Goal: Information Seeking & Learning: Learn about a topic

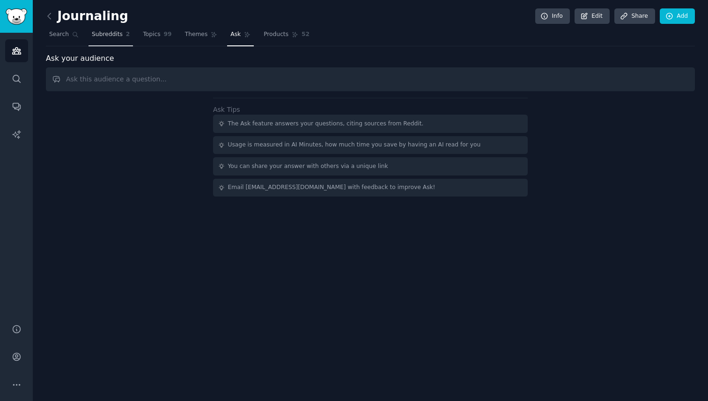
click at [118, 37] on span "Subreddits" at bounding box center [107, 34] width 31 height 8
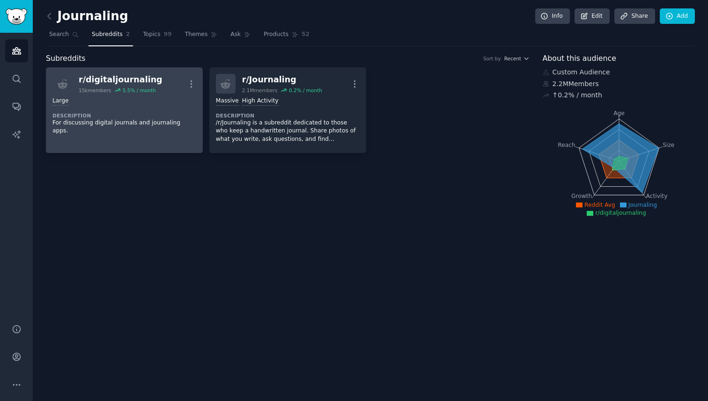
click at [127, 110] on div "Large Description For discussing digital journals and journaling apps." at bounding box center [124, 116] width 144 height 45
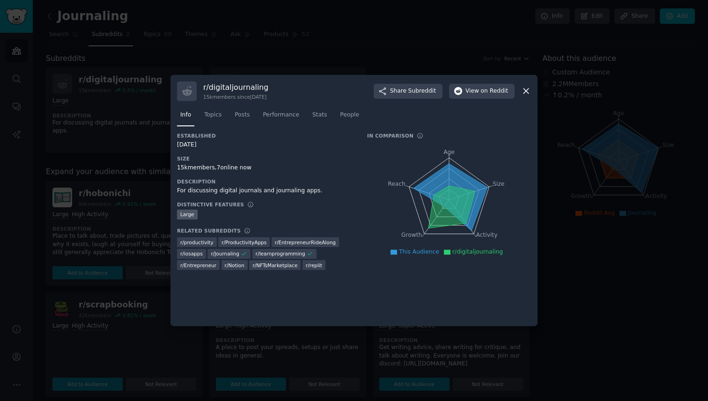
click at [128, 210] on div at bounding box center [354, 200] width 708 height 401
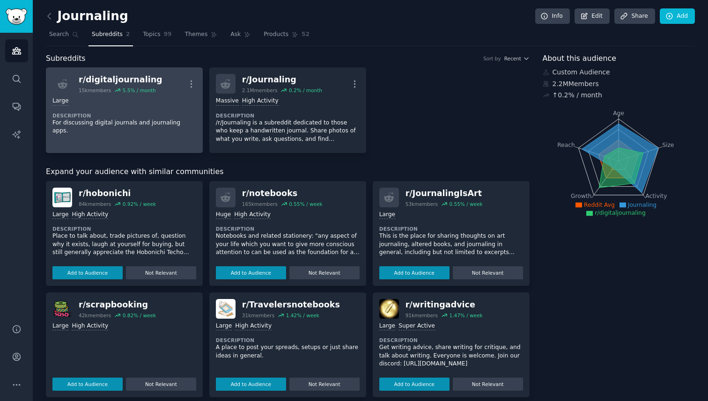
click at [172, 150] on link "r/ digitaljournaling 15k members 5.5 % / month More Large Description For discu…" at bounding box center [124, 110] width 157 height 86
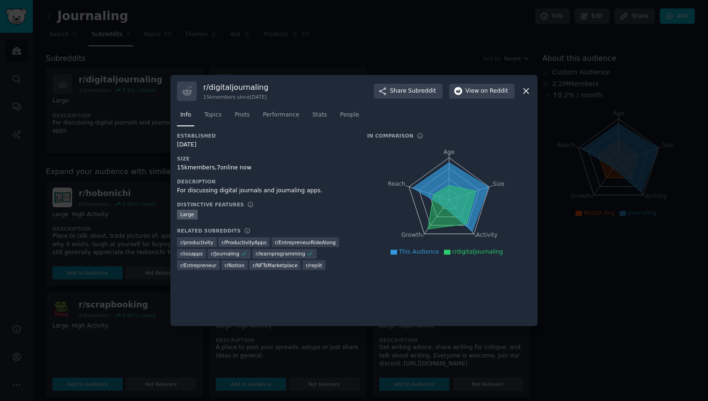
click at [114, 169] on div at bounding box center [354, 200] width 708 height 401
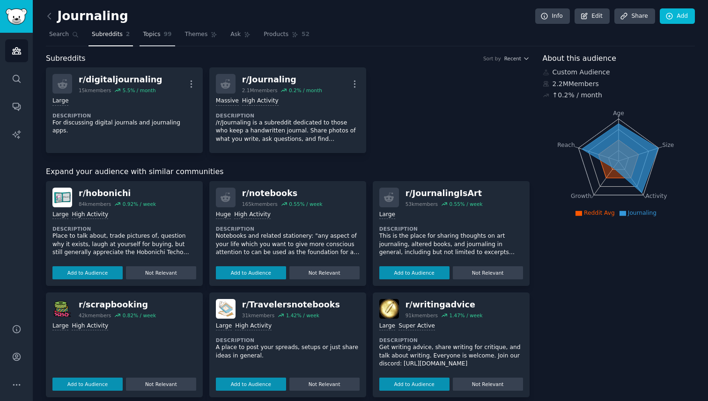
click at [164, 37] on span "99" at bounding box center [168, 34] width 8 height 8
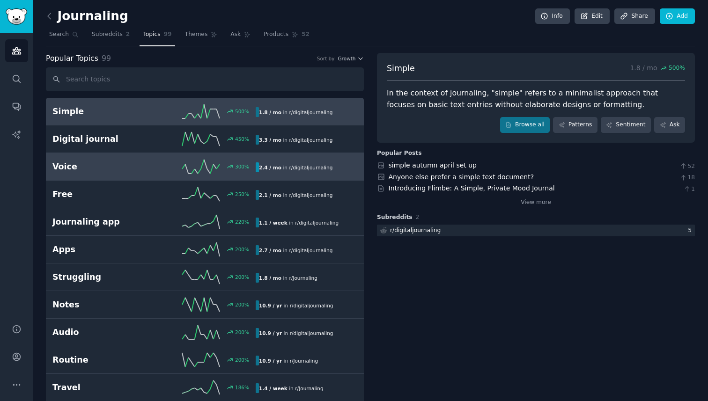
click at [160, 158] on link "Voice 300 % 2.4 / mo in r/ digitaljournaling" at bounding box center [205, 167] width 318 height 28
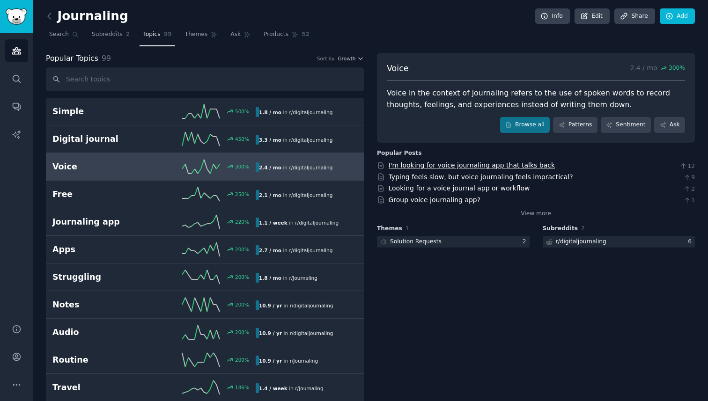
click at [401, 166] on link "I'm looking for voice journaling app that talks back" at bounding box center [472, 165] width 167 height 7
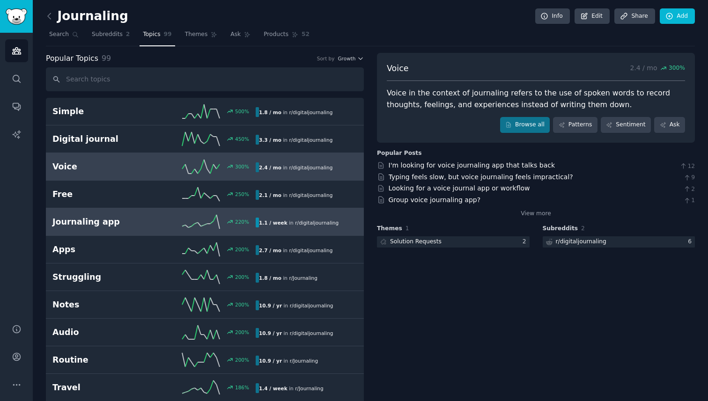
click at [130, 224] on h2 "Journaling app" at bounding box center [103, 222] width 102 height 12
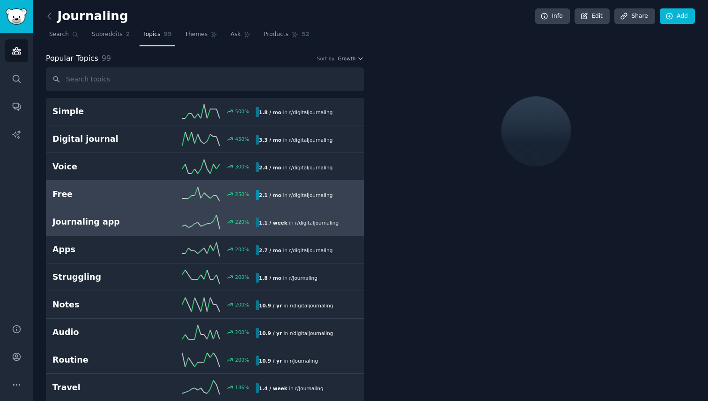
click at [130, 201] on link "Free 250 % 2.1 / mo in r/ digitaljournaling 250% increase in mentions recently" at bounding box center [205, 195] width 318 height 28
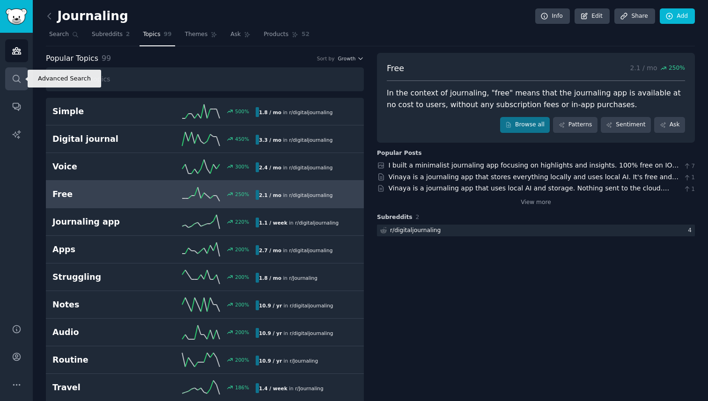
click at [16, 71] on link "Search" at bounding box center [16, 78] width 23 height 23
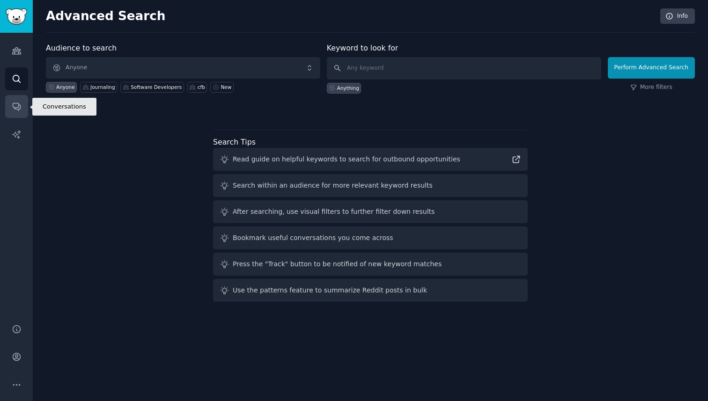
click at [13, 106] on icon "Sidebar" at bounding box center [16, 106] width 7 height 7
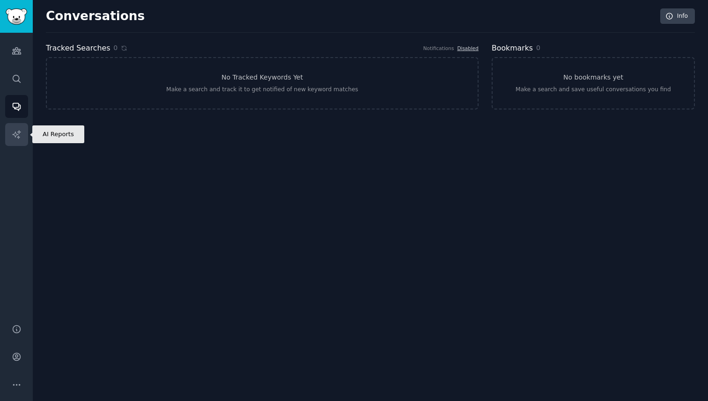
click at [9, 138] on link "AI Reports" at bounding box center [16, 134] width 23 height 23
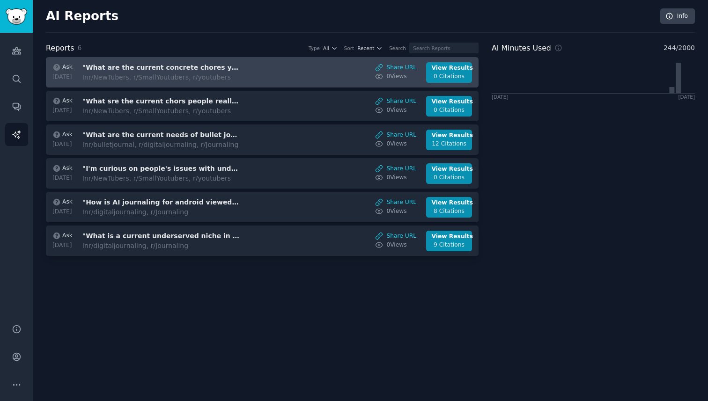
click at [130, 81] on div "In r/NewTubers, r/SmallYoutubers, r/youtubers" at bounding box center [160, 78] width 157 height 10
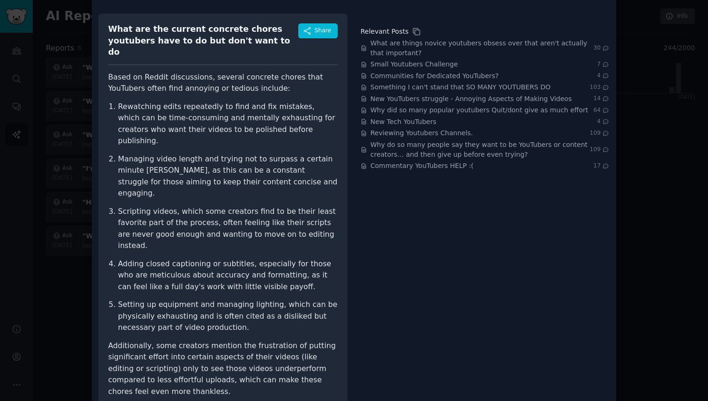
scroll to position [53, 0]
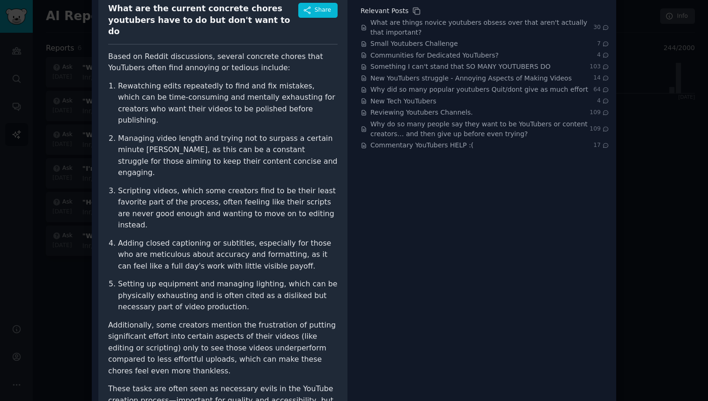
click at [44, 331] on div at bounding box center [354, 200] width 708 height 401
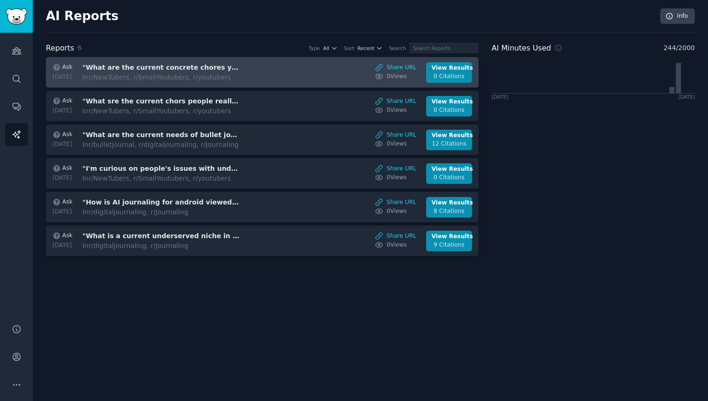
click at [257, 66] on div "Ask 2025-08-24 "What are the current concrete chores youtubers have to do but d…" at bounding box center [262, 72] width 423 height 21
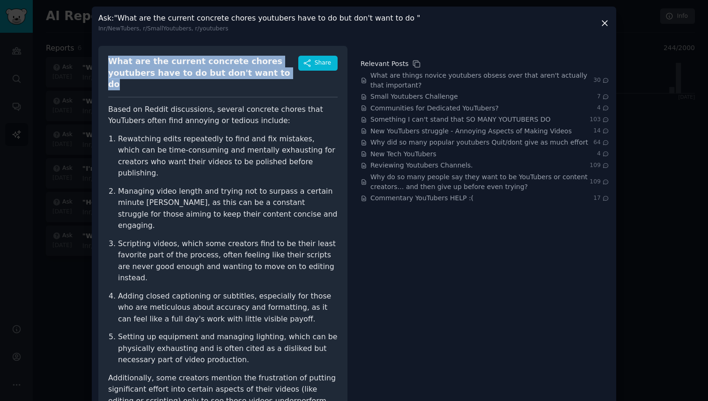
drag, startPoint x: 246, startPoint y: 79, endPoint x: 103, endPoint y: 59, distance: 144.7
click at [103, 59] on div "What are the current concrete chores youtubers have to do but don't want to do …" at bounding box center [222, 267] width 249 height 442
copy div "What are the current concrete chores youtubers have to do but don't want to do"
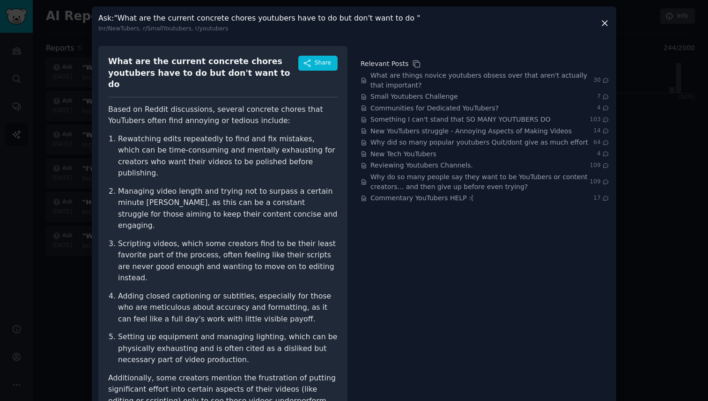
click at [50, 79] on div at bounding box center [354, 200] width 708 height 401
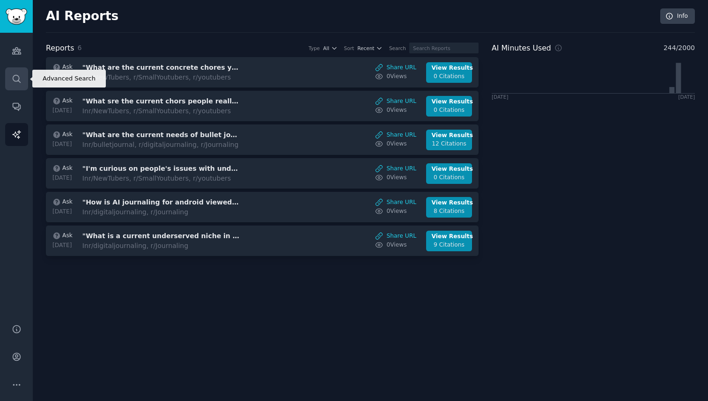
click at [24, 79] on link "Search" at bounding box center [16, 78] width 23 height 23
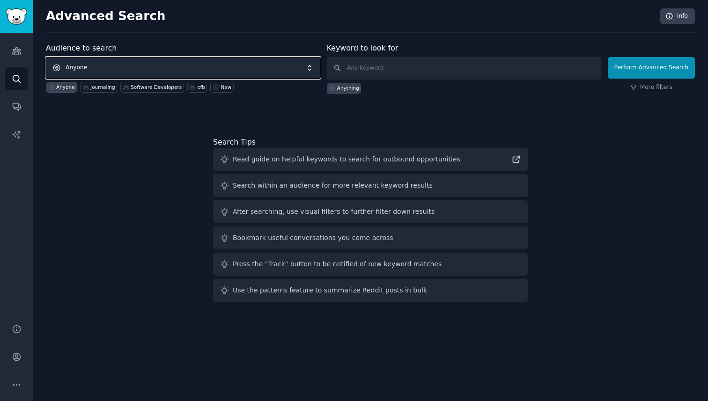
click at [116, 69] on span "Anyone" at bounding box center [183, 68] width 274 height 22
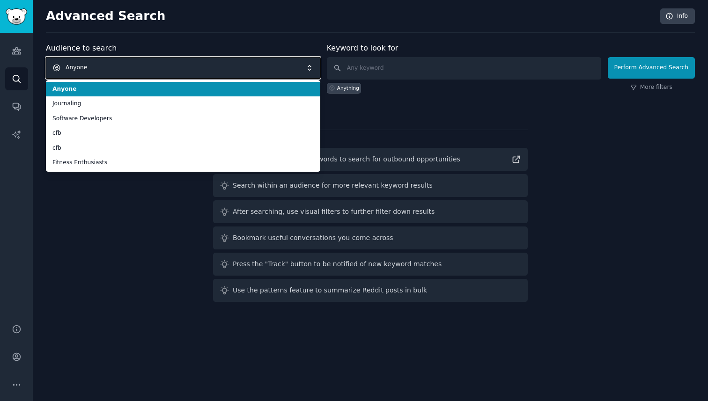
click at [116, 68] on span "Anyone" at bounding box center [183, 68] width 274 height 22
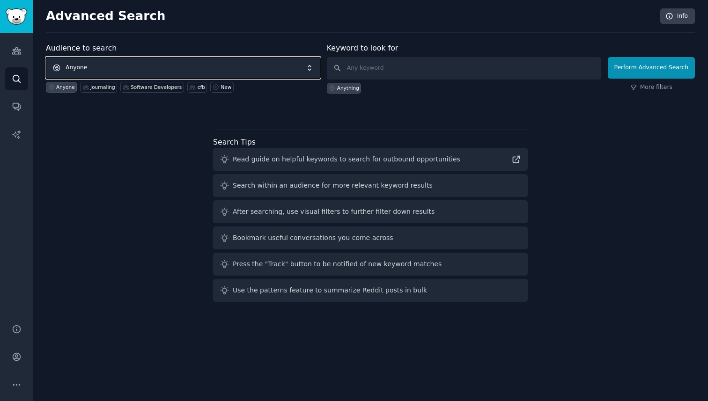
click at [116, 68] on span "Anyone" at bounding box center [183, 68] width 274 height 22
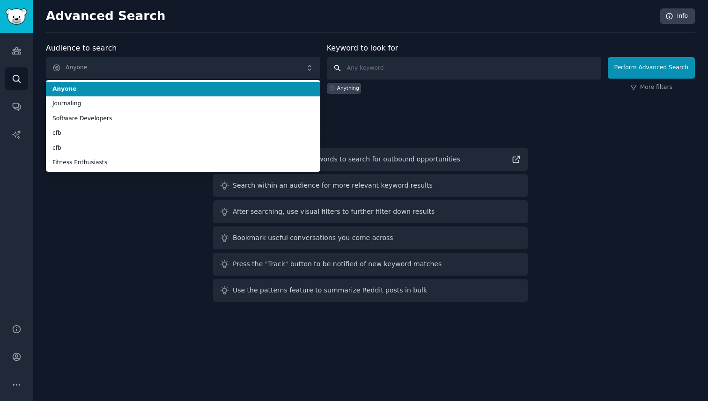
click at [374, 64] on input "text" at bounding box center [464, 68] width 274 height 22
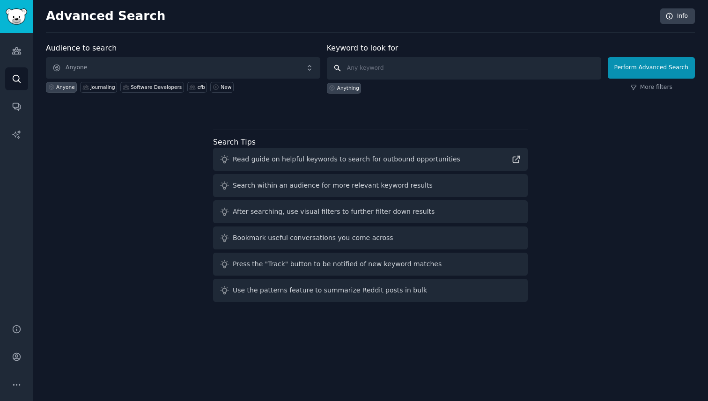
paste input "What are the current concrete chores youtubers have to do but don't want to do"
click at [472, 68] on input "What are the current concrete chores youtubers have to do but don't want to do" at bounding box center [464, 68] width 274 height 22
type input "What are the current concrete chores youtubers have to do but don't want to do"
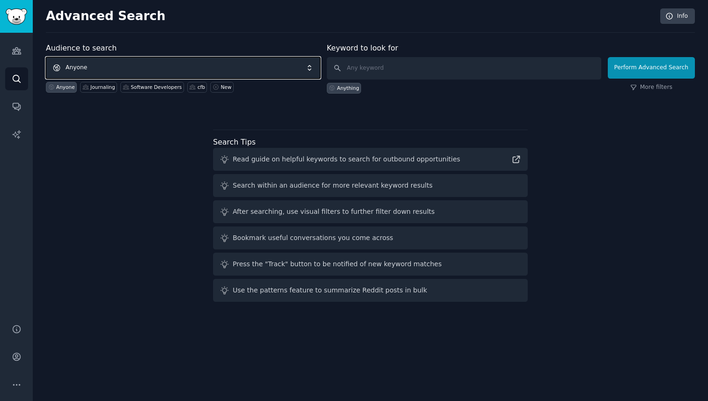
click at [114, 61] on span "Anyone" at bounding box center [183, 68] width 274 height 22
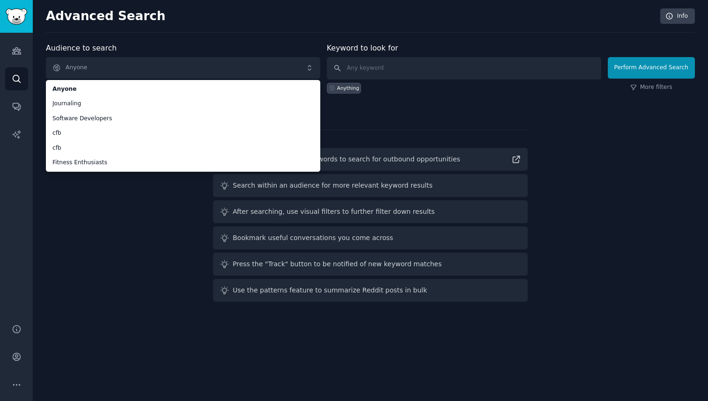
click at [337, 117] on div "Audience to search Anyone Anyone Journaling Software Developers cfb cfb Fitness…" at bounding box center [370, 174] width 649 height 263
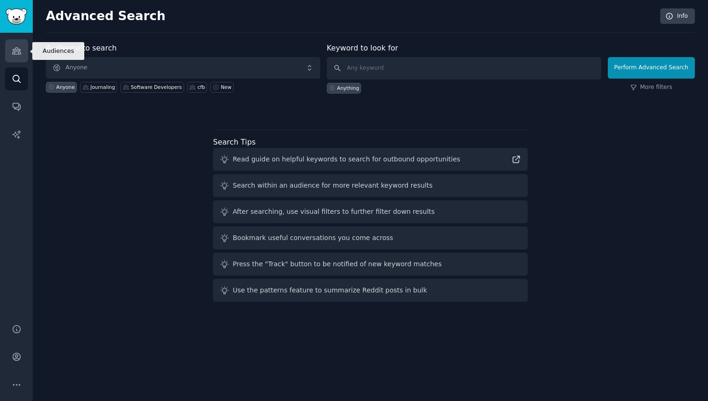
click at [12, 46] on icon "Sidebar" at bounding box center [17, 51] width 10 height 10
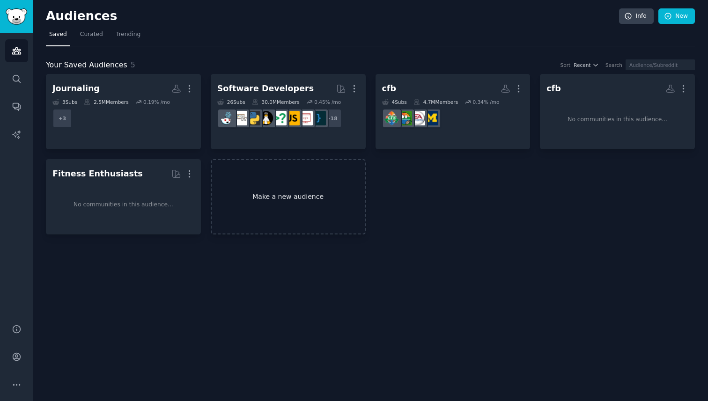
click at [299, 207] on link "Make a new audience" at bounding box center [288, 196] width 155 height 75
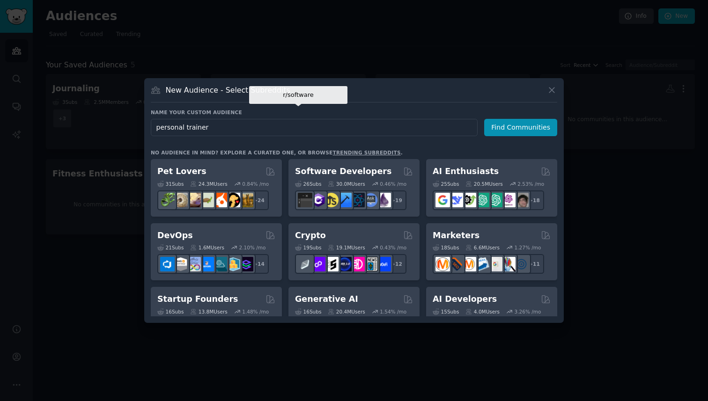
type input "personal trainers"
click button "Find Communities" at bounding box center [520, 127] width 73 height 17
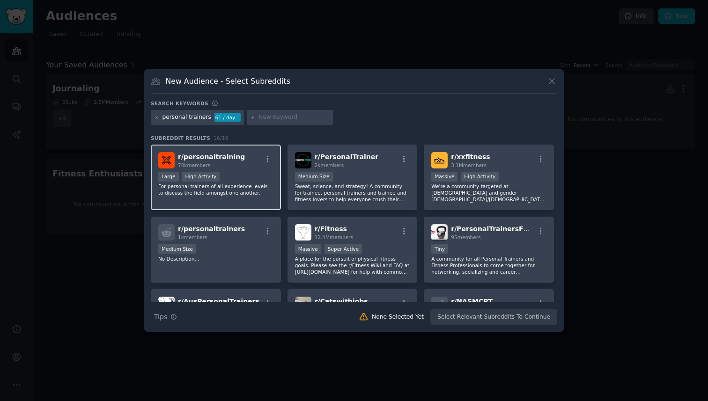
click at [251, 180] on div "Large High Activity" at bounding box center [215, 178] width 115 height 12
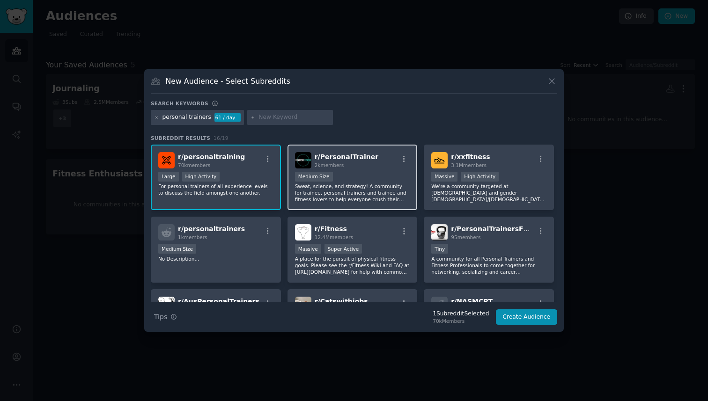
click at [320, 189] on p "Sweat, science, and strategy! A community for trainee, personal trainers and tr…" at bounding box center [352, 193] width 115 height 20
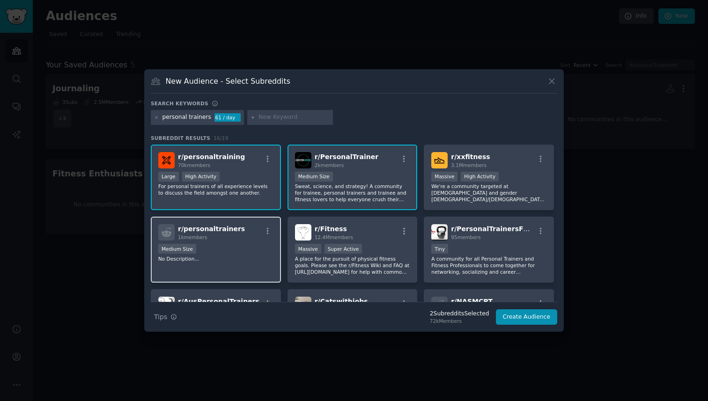
click at [234, 281] on div "r/ personaltrainers 1k members Medium Size No Description..." at bounding box center [216, 250] width 130 height 66
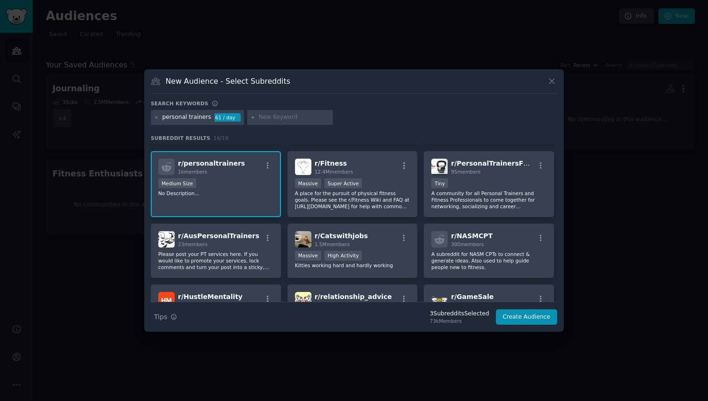
scroll to position [66, 0]
click at [248, 259] on p "Please post your PT services here. If you would like to promote your services, …" at bounding box center [215, 261] width 115 height 20
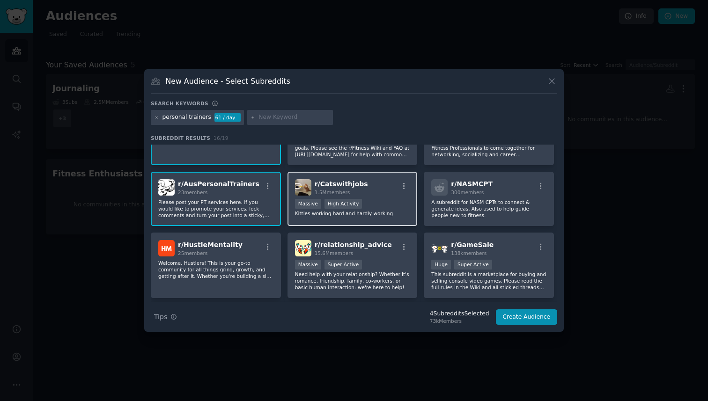
scroll to position [119, 0]
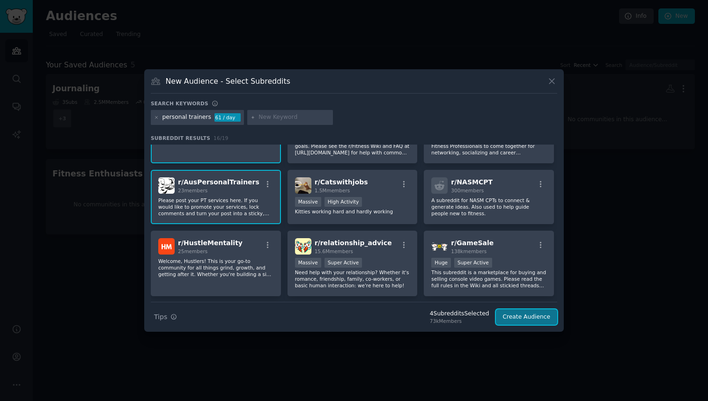
click at [540, 312] on button "Create Audience" at bounding box center [527, 318] width 62 height 16
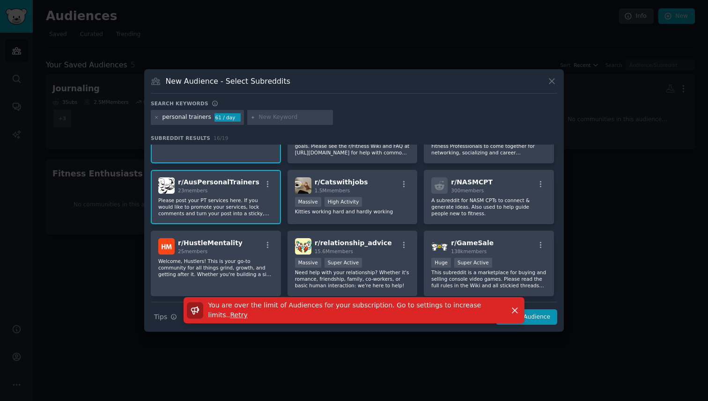
click at [500, 312] on p "You are over the limit of Audiences for your subscription. Go to settings to in…" at bounding box center [355, 311] width 295 height 20
click at [552, 79] on icon at bounding box center [552, 81] width 10 height 10
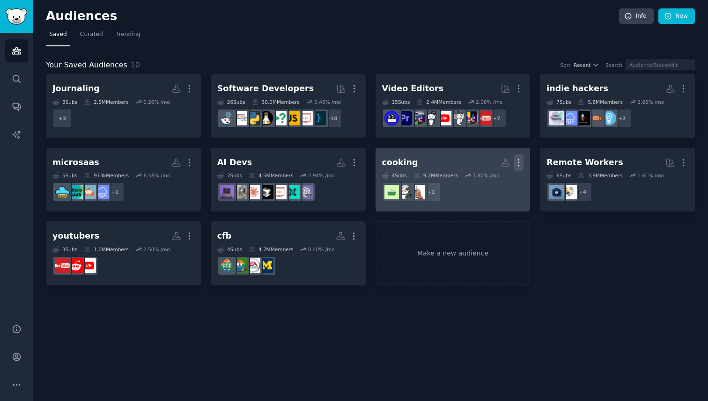
click at [522, 163] on icon "button" at bounding box center [519, 163] width 10 height 10
click at [488, 182] on p "Delete" at bounding box center [493, 182] width 22 height 10
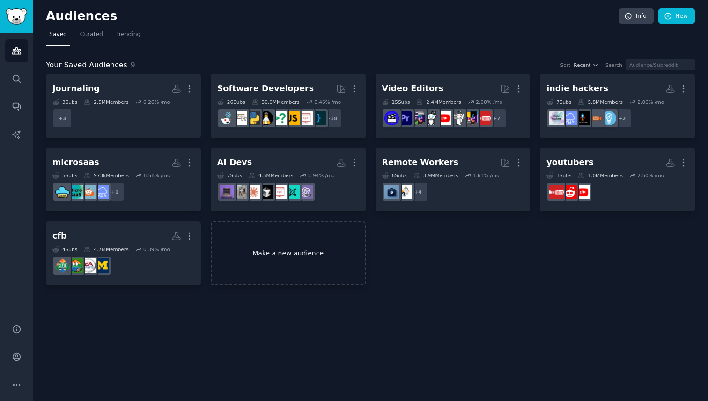
click at [441, 255] on div "Journaling More 3 Sub s 2.5M Members 0.26 % /mo + 3 Software Developers More 26…" at bounding box center [370, 180] width 649 height 212
click at [298, 258] on link "Make a new audience" at bounding box center [288, 253] width 155 height 64
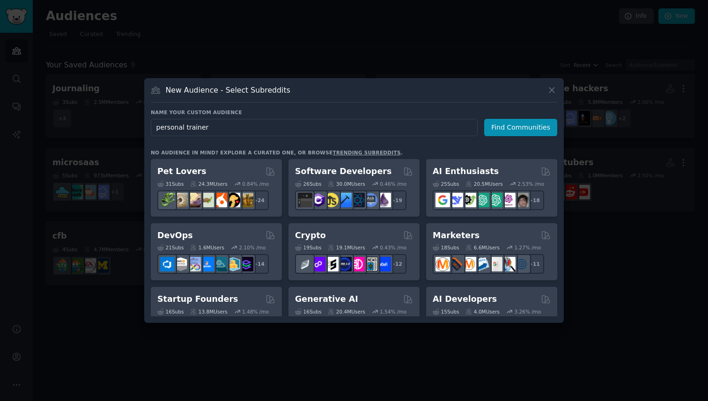
type input "personal trainers"
click button "Find Communities" at bounding box center [520, 127] width 73 height 17
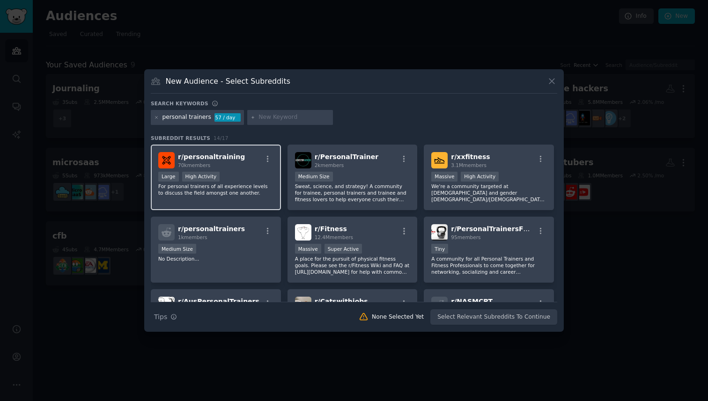
click at [257, 184] on p "For personal trainers of all experience levels to discuss the field amongst one…" at bounding box center [215, 189] width 115 height 13
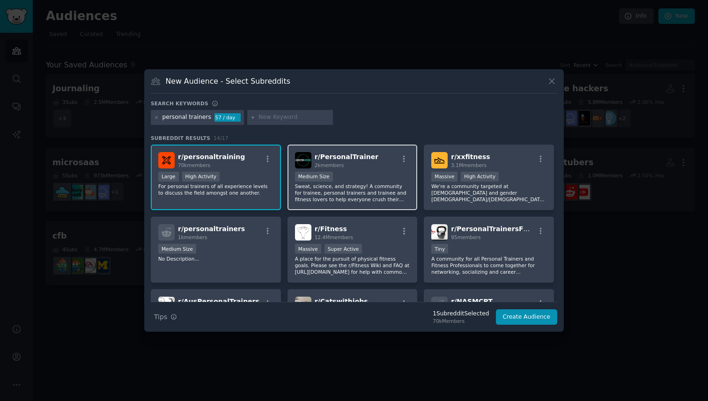
click at [371, 196] on p "Sweat, science, and strategy! A community for trainee, personal trainers and tr…" at bounding box center [352, 193] width 115 height 20
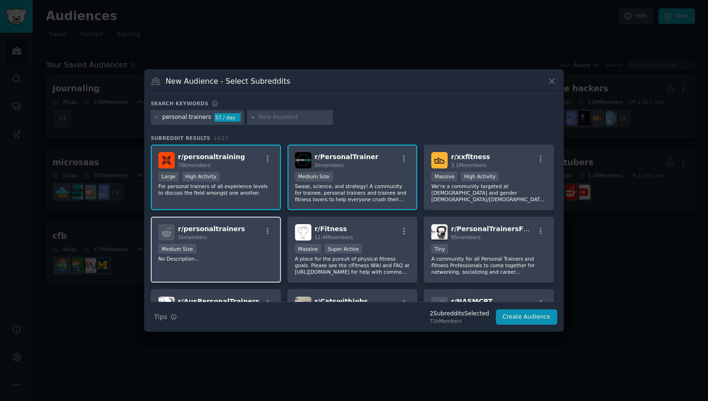
click at [254, 256] on p "No Description..." at bounding box center [215, 259] width 115 height 7
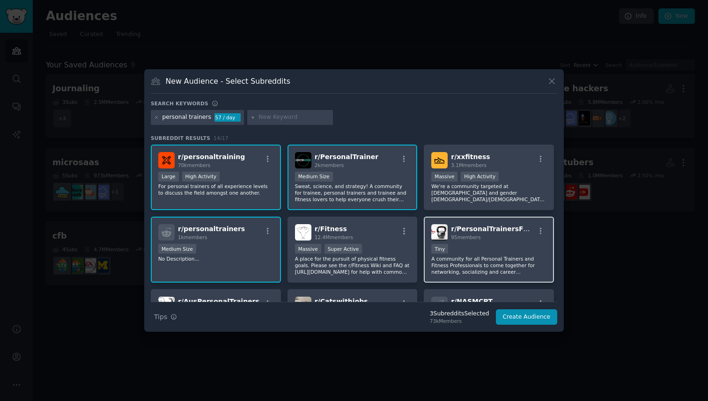
click at [476, 270] on p "A community for all Personal Trainers and Fitness Professionals to come togethe…" at bounding box center [488, 266] width 115 height 20
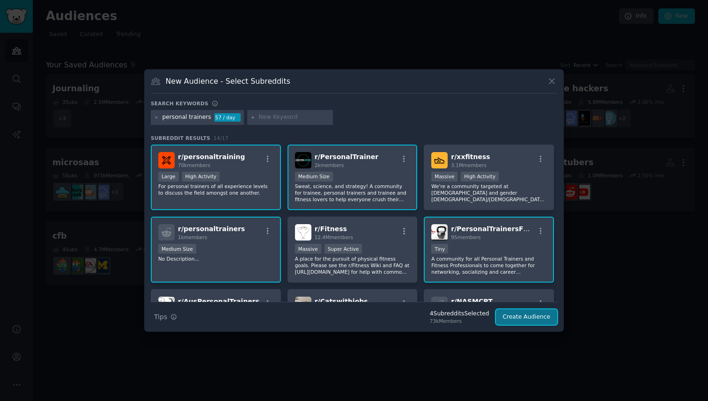
click at [534, 311] on button "Create Audience" at bounding box center [527, 318] width 62 height 16
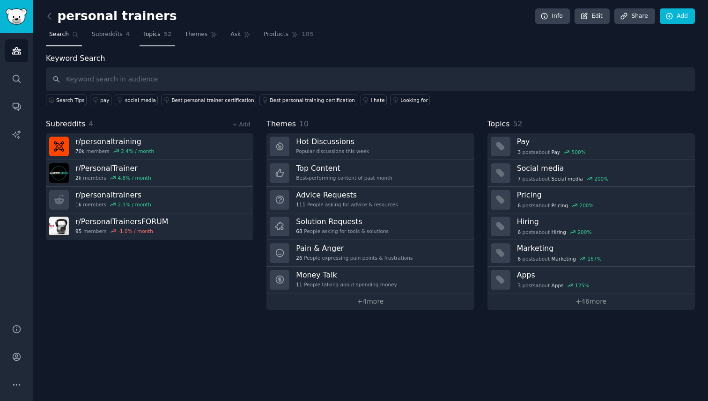
click at [153, 38] on link "Topics 52" at bounding box center [157, 36] width 35 height 19
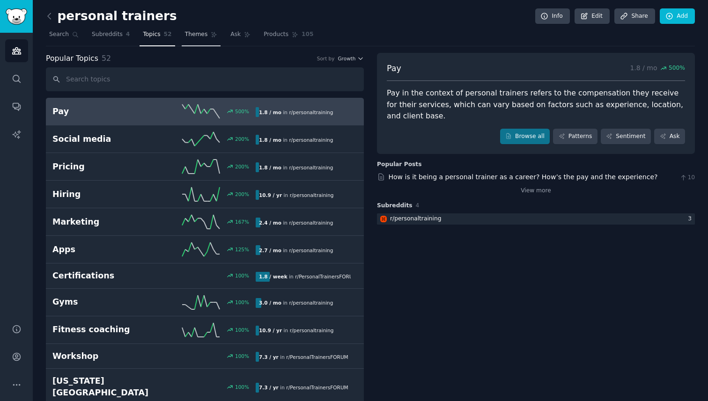
click at [206, 35] on link "Themes" at bounding box center [201, 36] width 39 height 19
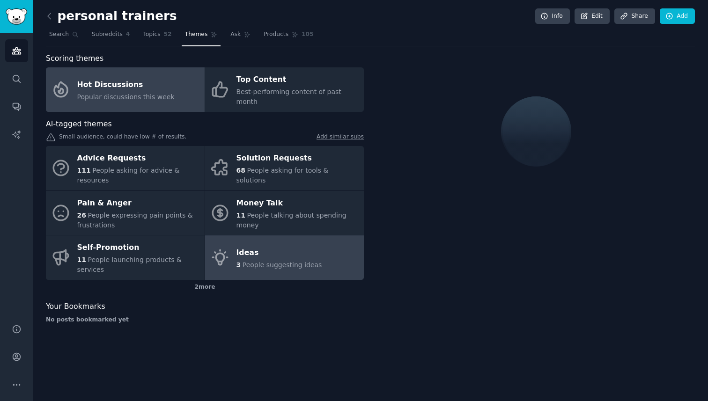
click at [260, 245] on div "Ideas" at bounding box center [279, 252] width 86 height 15
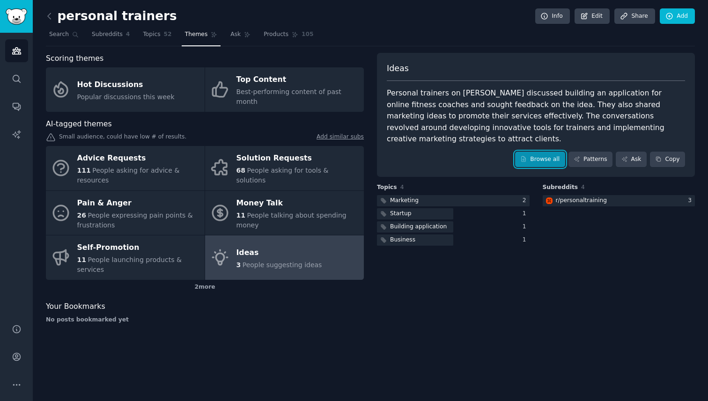
click at [538, 152] on link "Browse all" at bounding box center [540, 160] width 50 height 16
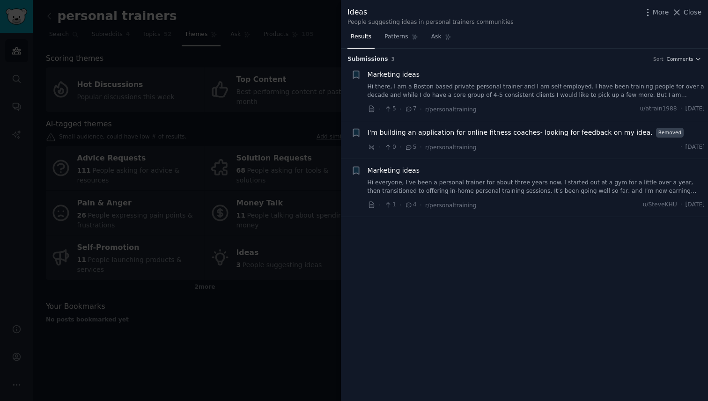
click at [529, 91] on link "Hi there, I am a Boston based private personal trainer and I am self employed. …" at bounding box center [537, 91] width 338 height 16
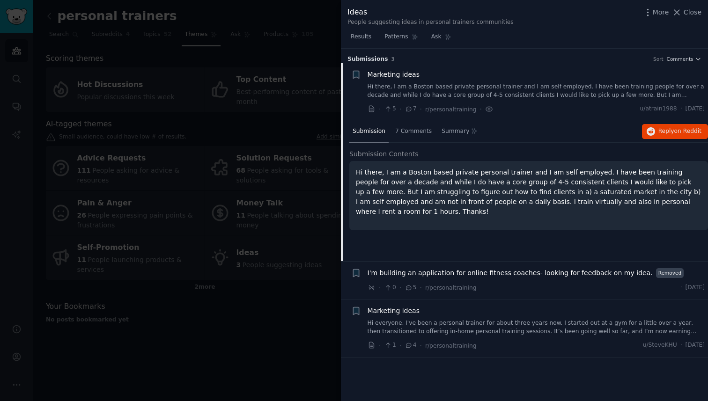
click at [539, 276] on span "I'm building an application for online fitness coaches- looking for feedback on…" at bounding box center [510, 273] width 285 height 10
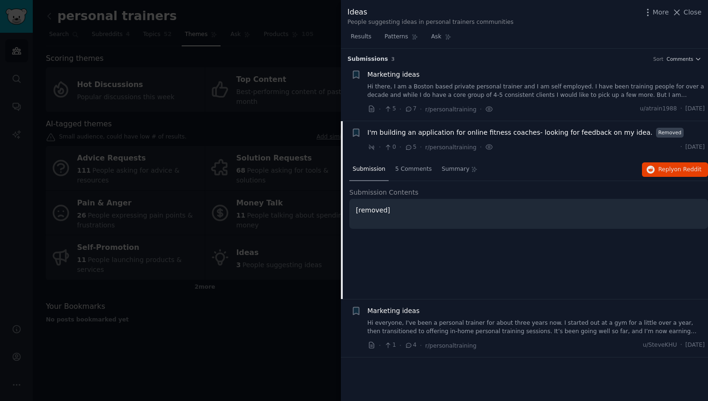
click at [522, 320] on link "Hi everyone, I've been a personal trainer for about three years now. I started …" at bounding box center [537, 327] width 338 height 16
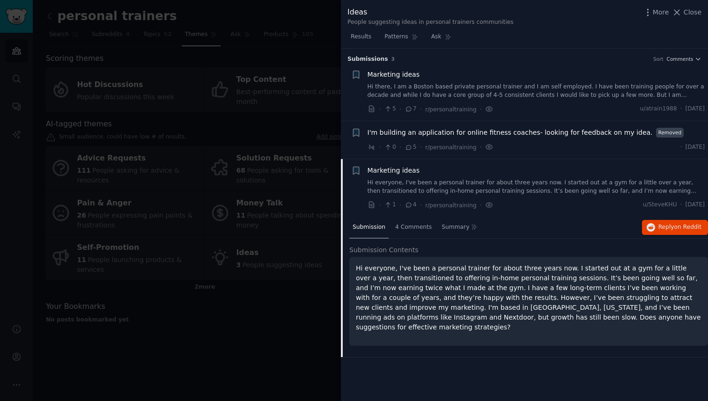
click at [318, 369] on div at bounding box center [354, 200] width 708 height 401
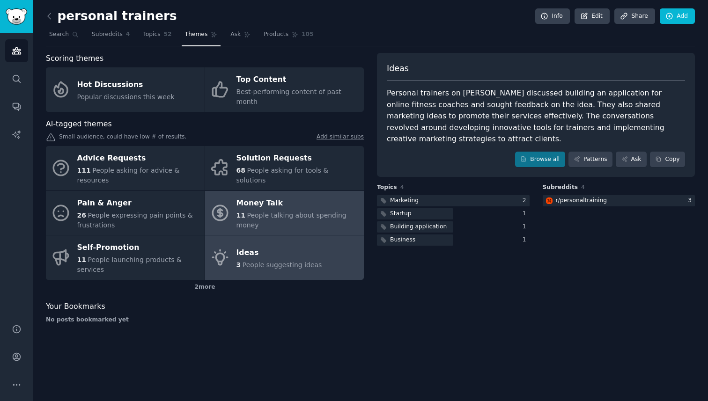
click at [313, 217] on link "Money Talk 11 People talking about spending money" at bounding box center [284, 213] width 159 height 44
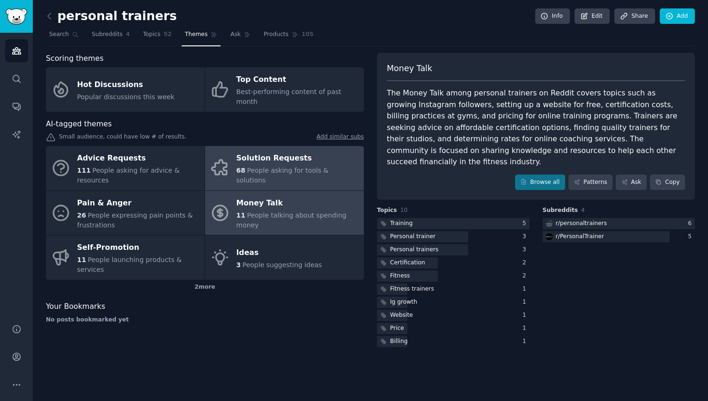
click at [271, 152] on div "Solution Requests" at bounding box center [297, 158] width 123 height 15
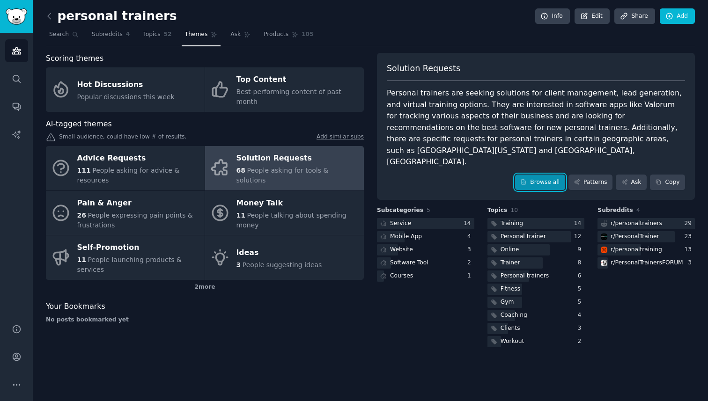
click at [523, 175] on link "Browse all" at bounding box center [540, 183] width 50 height 16
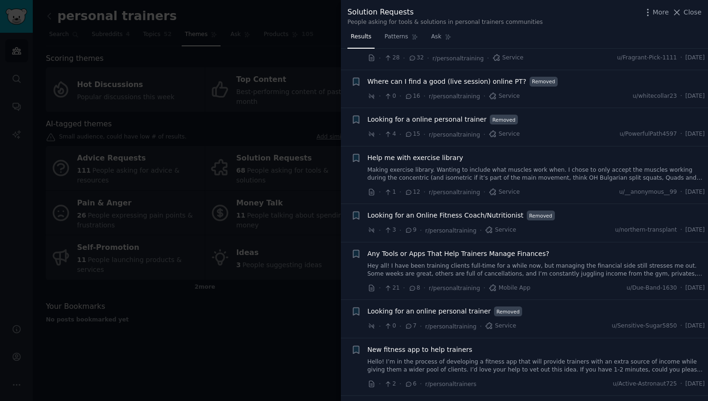
scroll to position [55, 0]
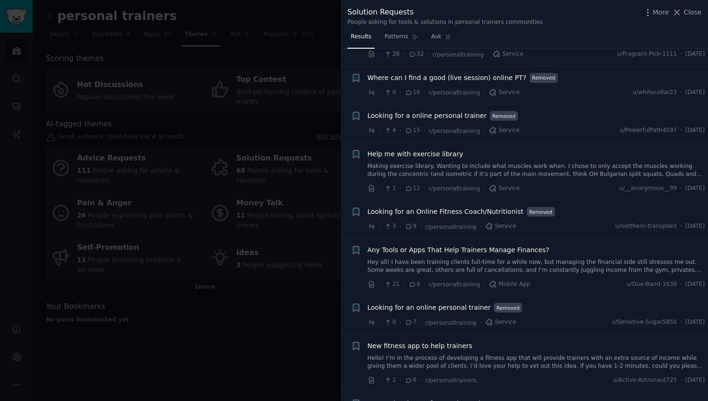
click at [497, 260] on link "Hey all! I have been training clients full-time for a while now, but managing t…" at bounding box center [537, 266] width 338 height 16
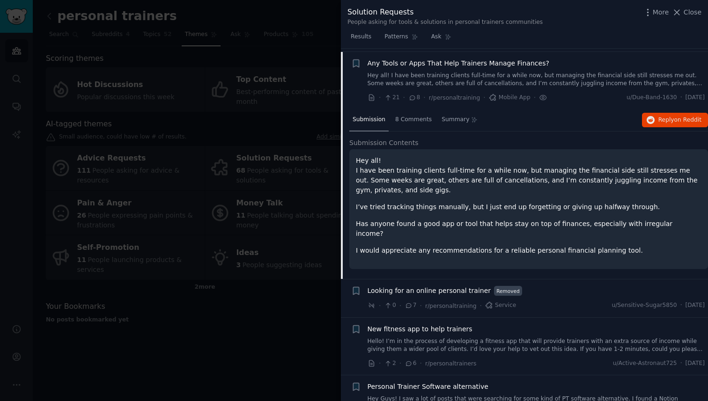
scroll to position [240, 0]
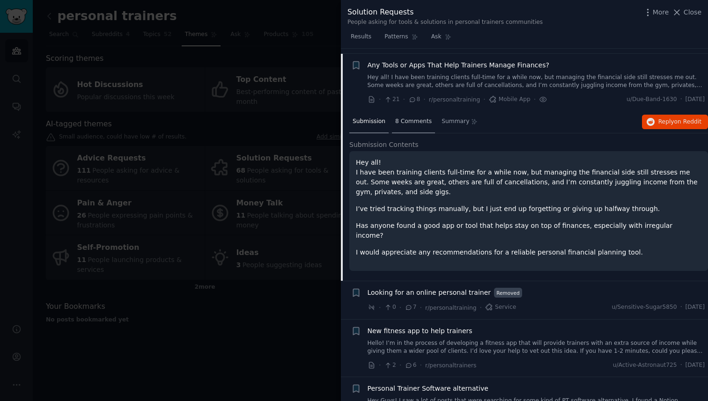
click at [422, 132] on div "8 Comments" at bounding box center [413, 122] width 43 height 22
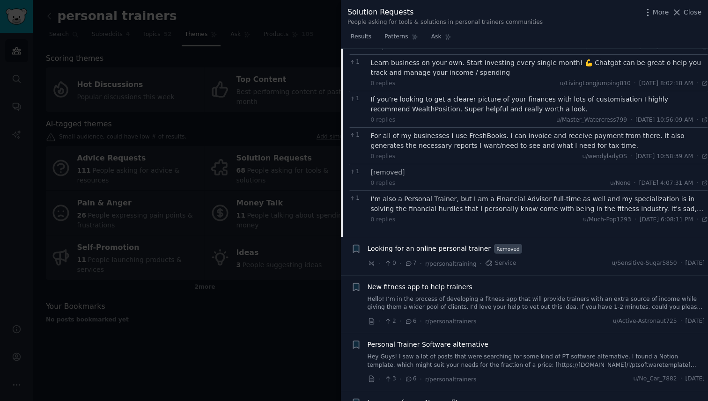
scroll to position [426, 0]
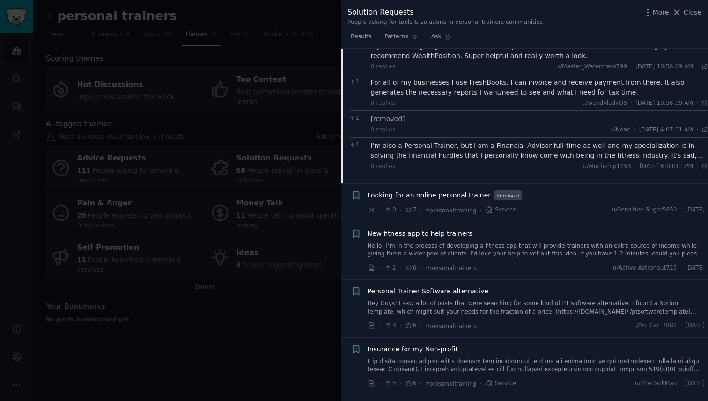
click at [492, 253] on link "Hello! I’m in the process of developing a fitness app that will provide trainer…" at bounding box center [537, 250] width 338 height 16
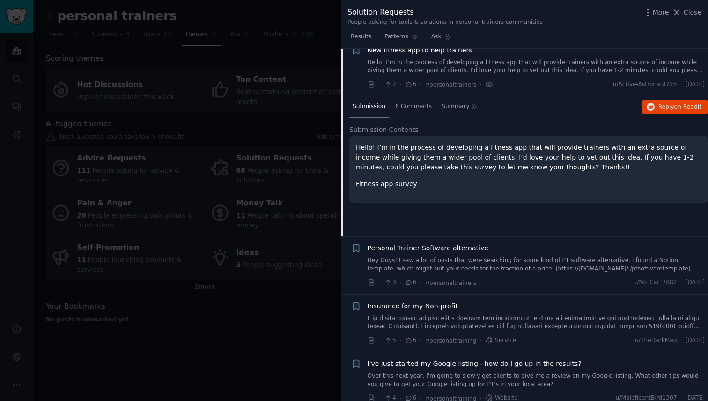
scroll to position [357, 0]
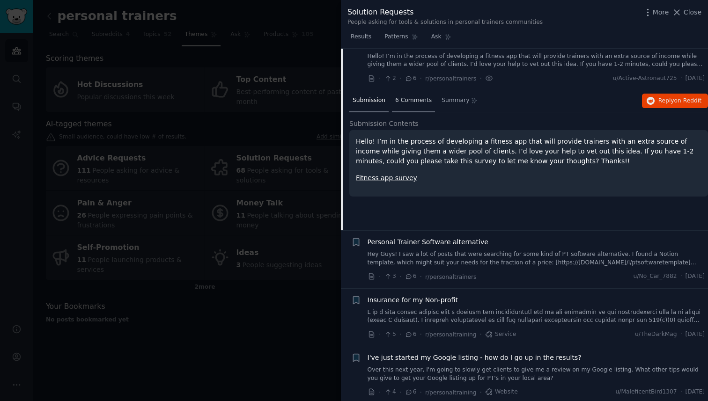
click at [412, 104] on span "6 Comments" at bounding box center [413, 100] width 37 height 8
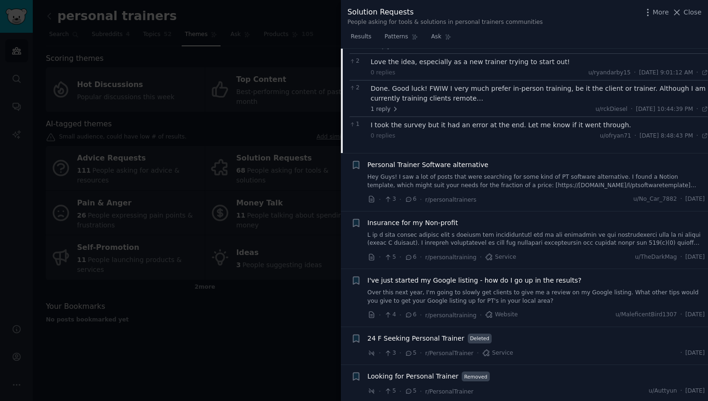
scroll to position [462, 0]
click at [491, 185] on link "Hey Guys! I saw a lot of posts that were searching for some kind of PT software…" at bounding box center [537, 179] width 338 height 16
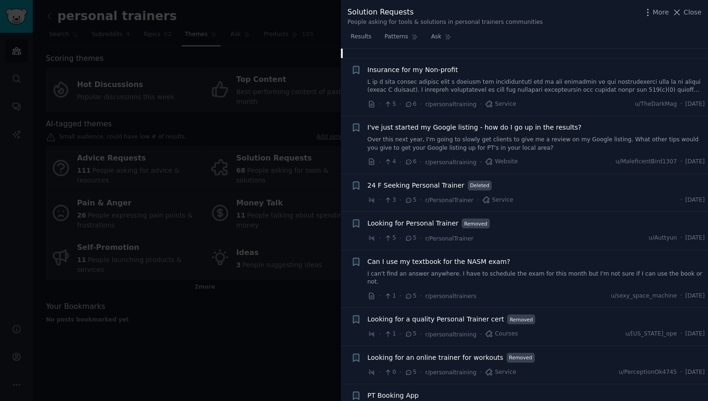
scroll to position [593, 0]
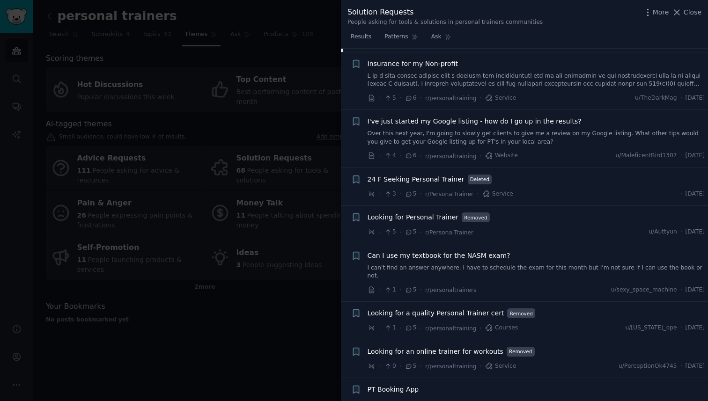
click at [277, 342] on div at bounding box center [354, 200] width 708 height 401
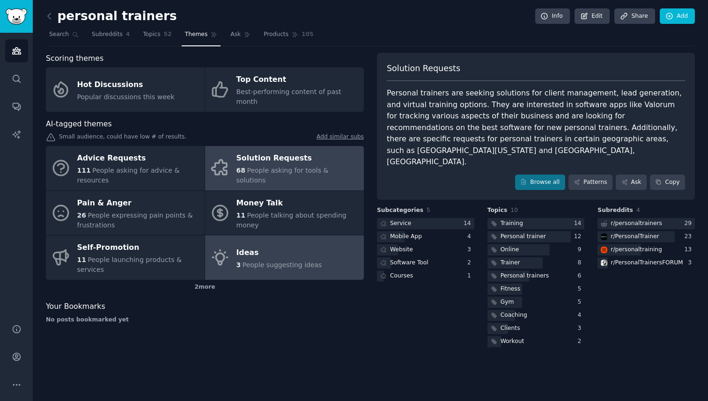
click at [283, 245] on div "Ideas" at bounding box center [279, 252] width 86 height 15
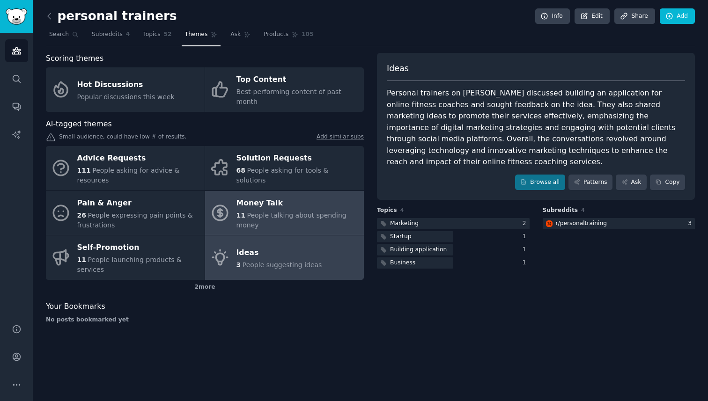
click at [320, 220] on link "Money Talk 11 People talking about spending money" at bounding box center [284, 213] width 159 height 44
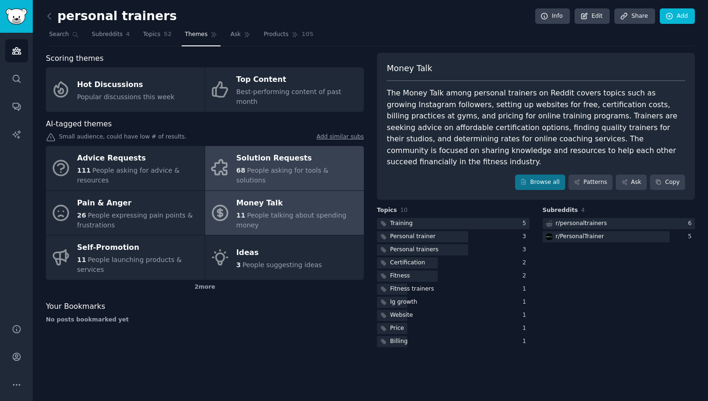
click at [308, 167] on span "People asking for tools & solutions" at bounding box center [282, 175] width 92 height 17
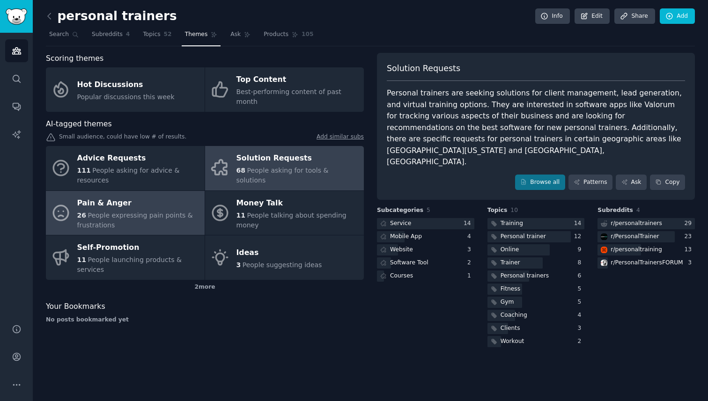
click at [159, 224] on link "Pain & Anger 26 People expressing pain points & frustrations" at bounding box center [125, 213] width 159 height 44
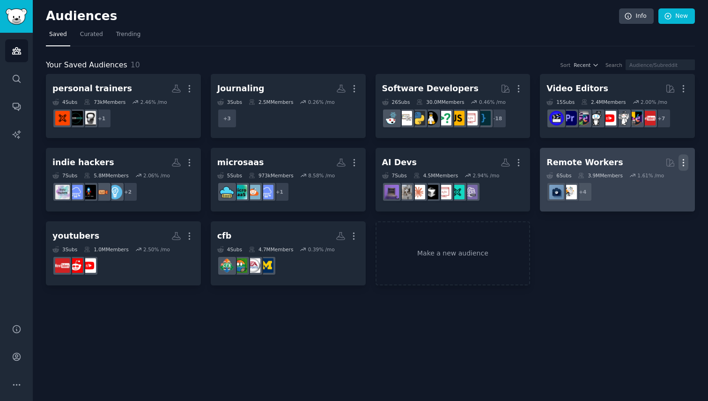
click at [684, 162] on icon "button" at bounding box center [683, 163] width 10 height 10
click at [654, 185] on p "Delete" at bounding box center [658, 182] width 22 height 10
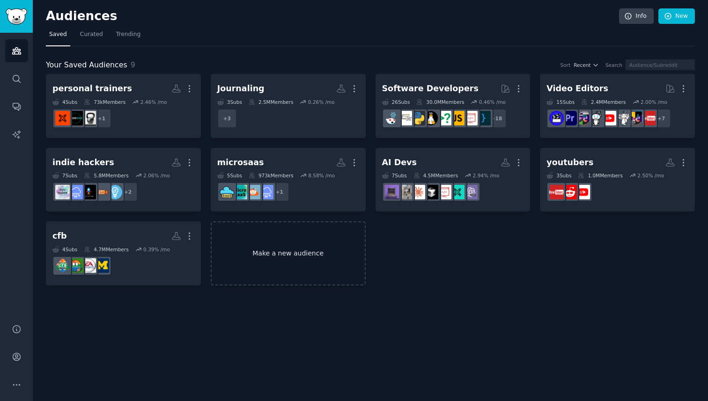
click at [296, 253] on link "Make a new audience" at bounding box center [288, 253] width 155 height 64
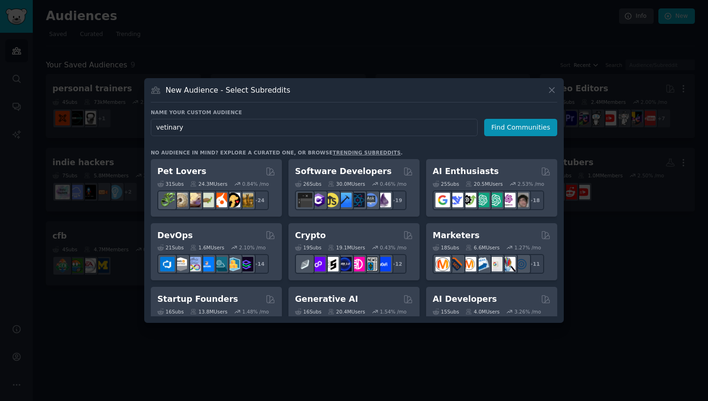
type input "vetinary"
click at [546, 93] on div "New Audience - Select Subreddits" at bounding box center [354, 94] width 406 height 18
click at [549, 93] on icon at bounding box center [552, 90] width 10 height 10
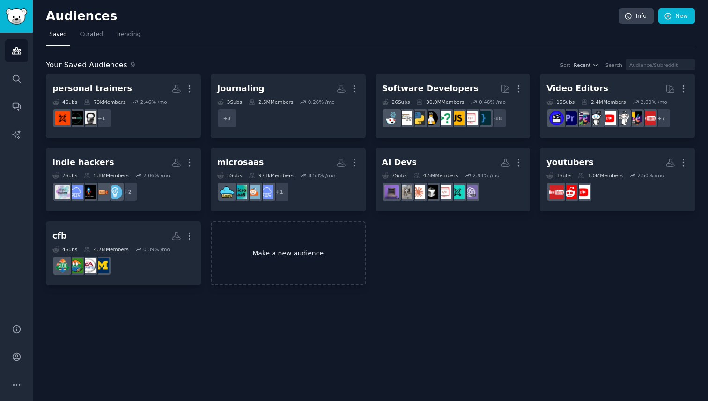
click at [266, 273] on link "Make a new audience" at bounding box center [288, 253] width 155 height 64
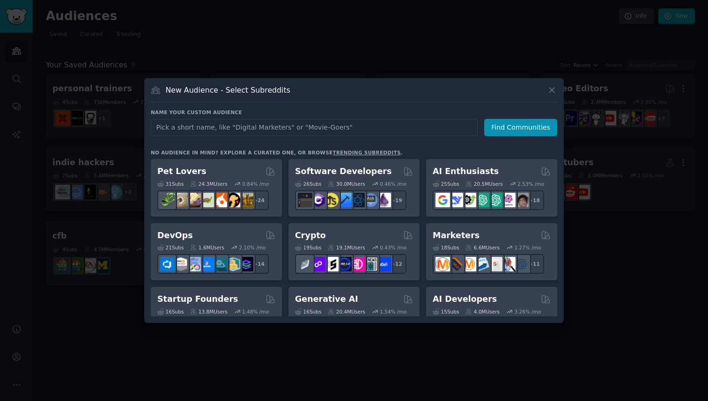
click at [641, 180] on div at bounding box center [354, 200] width 708 height 401
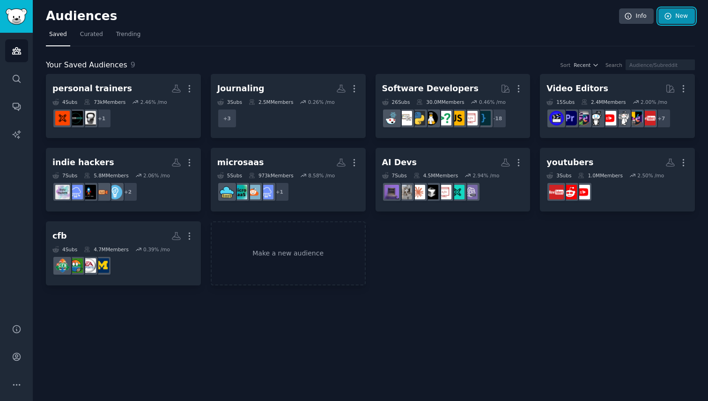
click at [680, 12] on link "New" at bounding box center [676, 16] width 37 height 16
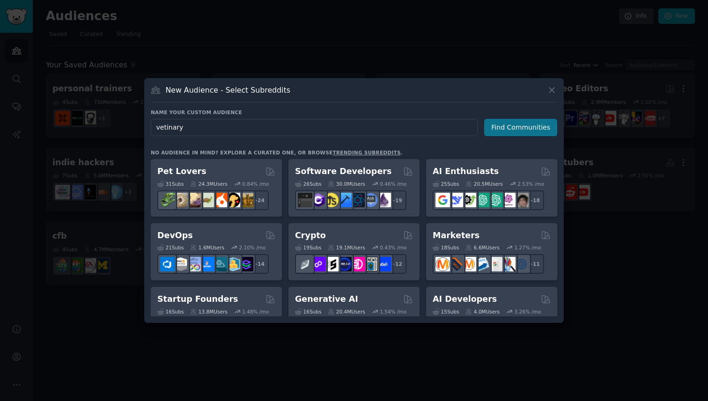
type input "vetinary"
click at [504, 122] on button "Find Communities" at bounding box center [520, 127] width 73 height 17
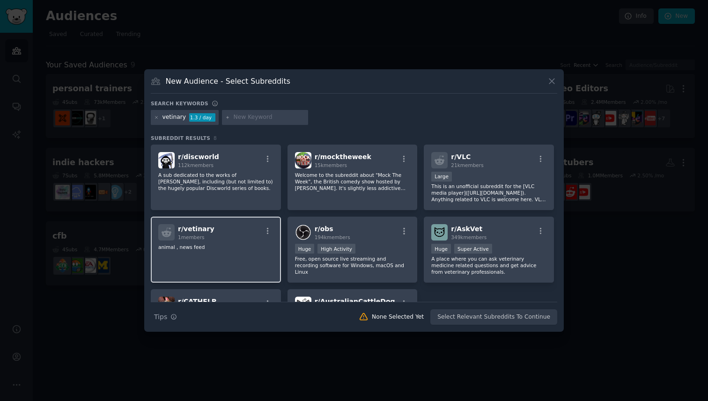
click at [240, 246] on p "animal , news feed" at bounding box center [215, 247] width 115 height 7
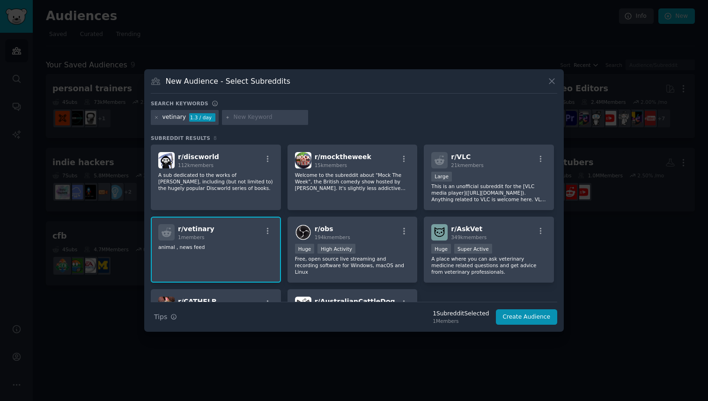
click at [245, 118] on input "text" at bounding box center [269, 117] width 71 height 8
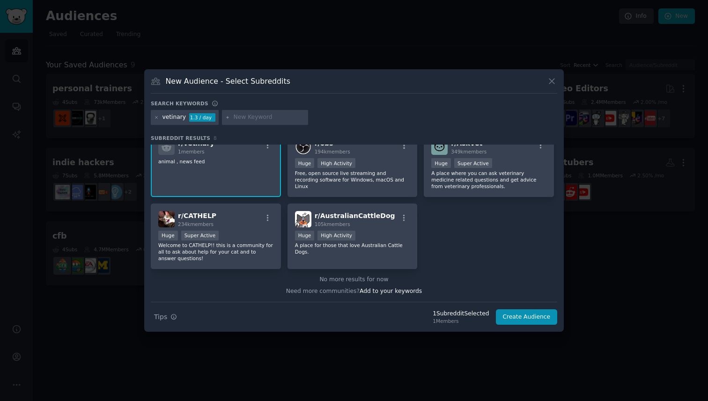
scroll to position [51, 0]
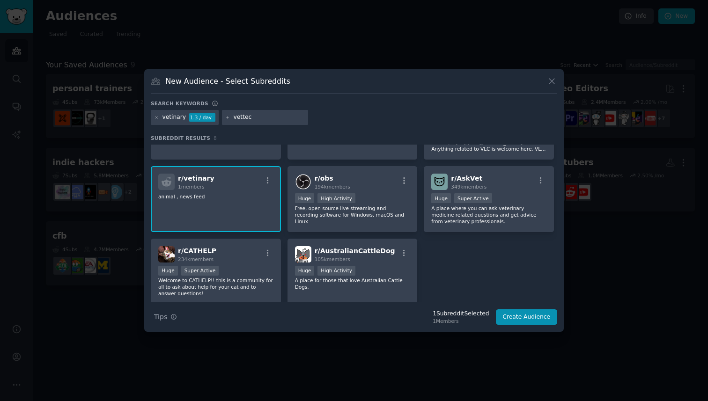
type input "vettech"
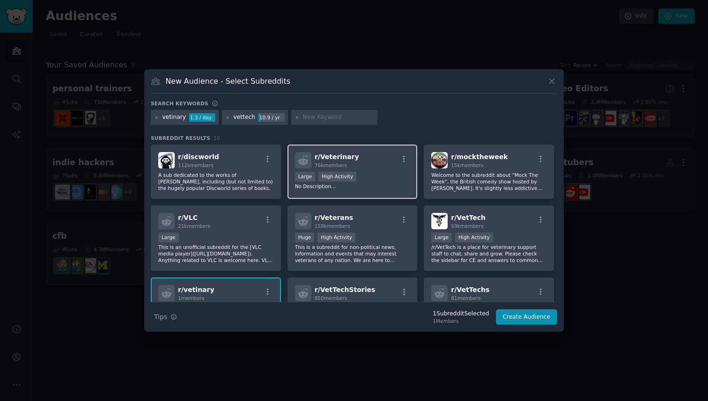
click at [380, 177] on div ">= 80th percentile for submissions / day Large High Activity" at bounding box center [352, 178] width 115 height 12
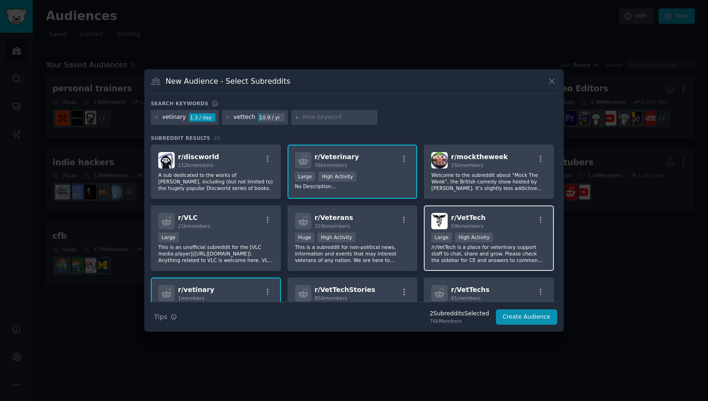
click at [514, 251] on p "/r/VetTech is a place for veterinary support staff to chat, share and grow. Ple…" at bounding box center [488, 254] width 115 height 20
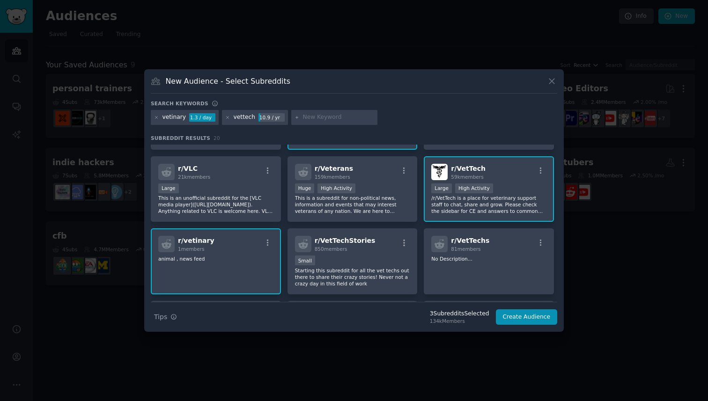
scroll to position [54, 0]
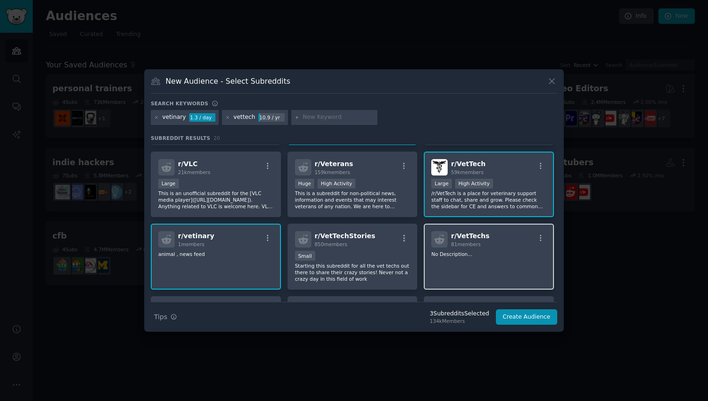
click at [485, 259] on div "r/ VetTechs 81 members No Description..." at bounding box center [489, 257] width 130 height 66
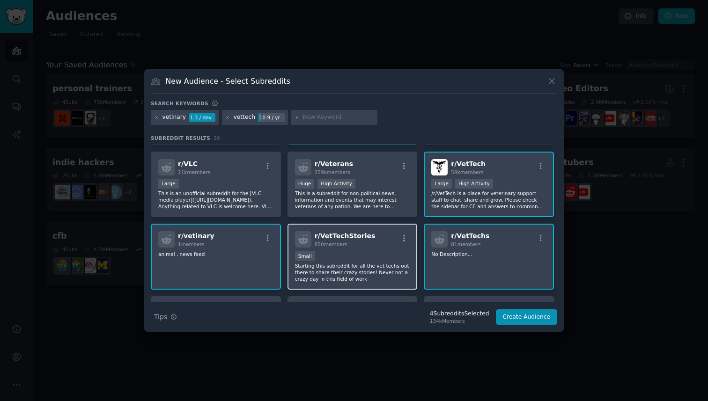
click at [405, 272] on p "Starting this subreddit for all the vet techs out there to share their crazy st…" at bounding box center [352, 273] width 115 height 20
click at [381, 260] on div "Small" at bounding box center [352, 257] width 115 height 12
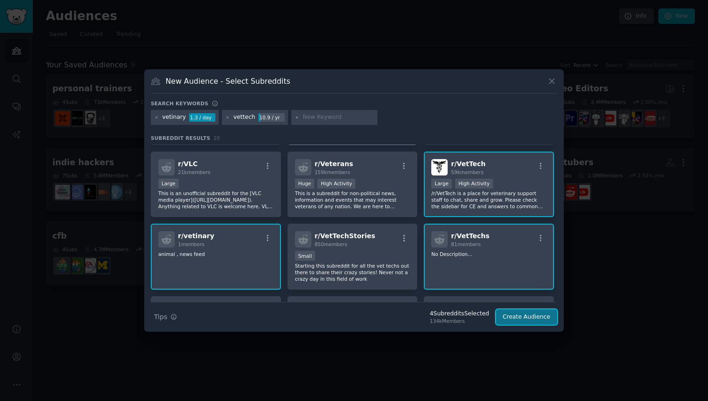
click at [507, 321] on button "Create Audience" at bounding box center [527, 318] width 62 height 16
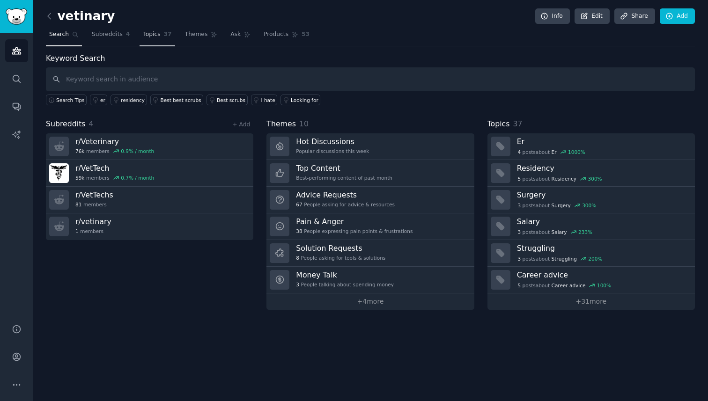
click at [156, 40] on link "Topics 37" at bounding box center [157, 36] width 35 height 19
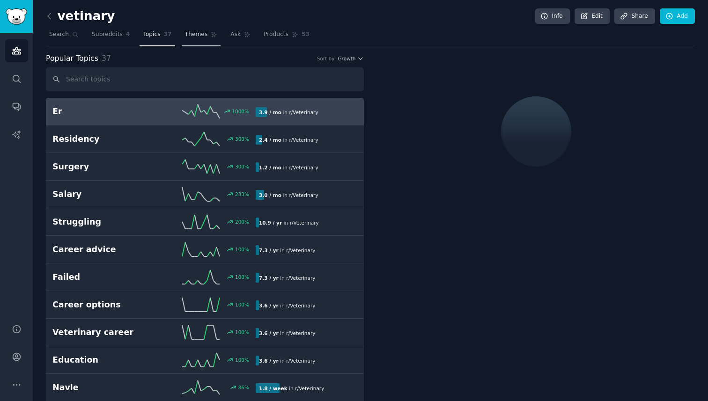
click at [195, 44] on link "Themes" at bounding box center [201, 36] width 39 height 19
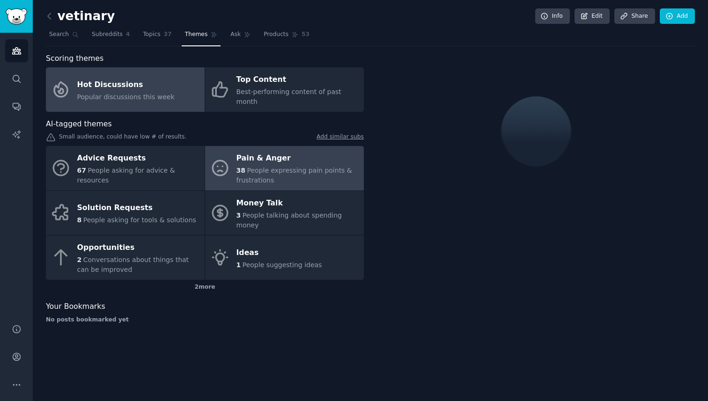
click at [221, 160] on icon at bounding box center [220, 168] width 20 height 20
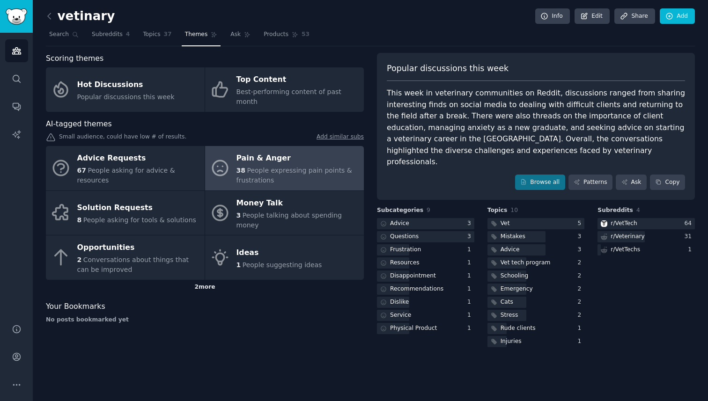
click at [162, 280] on div "2 more" at bounding box center [205, 287] width 318 height 15
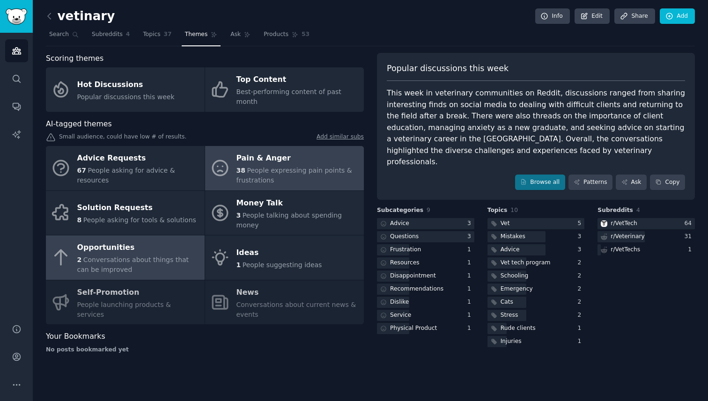
click at [167, 257] on link "Opportunities 2 Conversations about things that can be improved" at bounding box center [125, 258] width 159 height 44
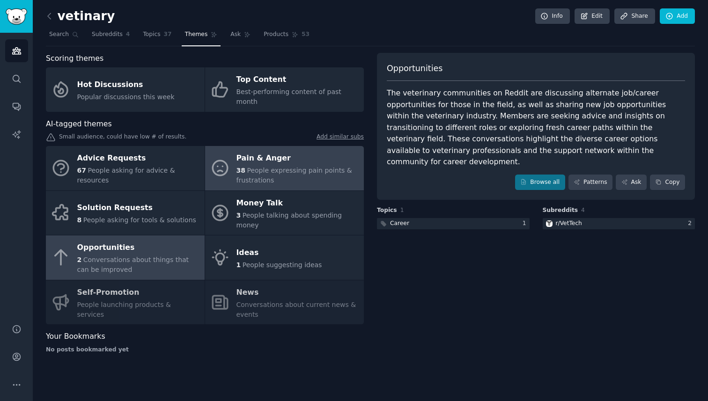
click at [279, 166] on div "38 People expressing pain points & frustrations" at bounding box center [297, 176] width 123 height 20
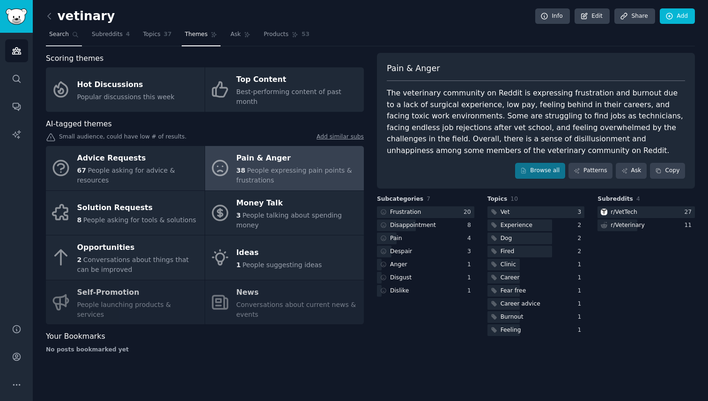
click at [61, 38] on span "Search" at bounding box center [59, 34] width 20 height 8
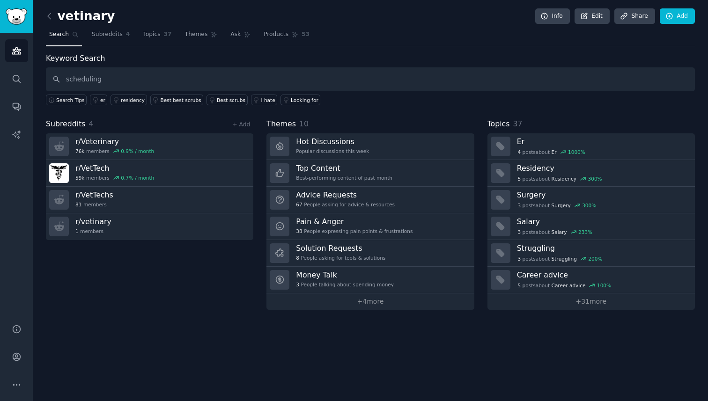
type input "scheduling"
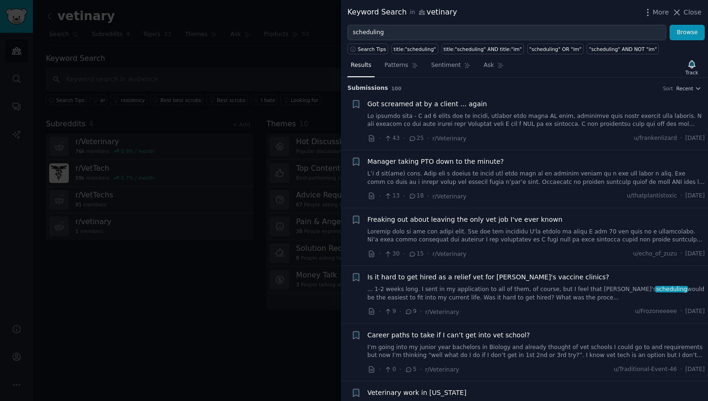
click at [462, 117] on link at bounding box center [537, 120] width 338 height 16
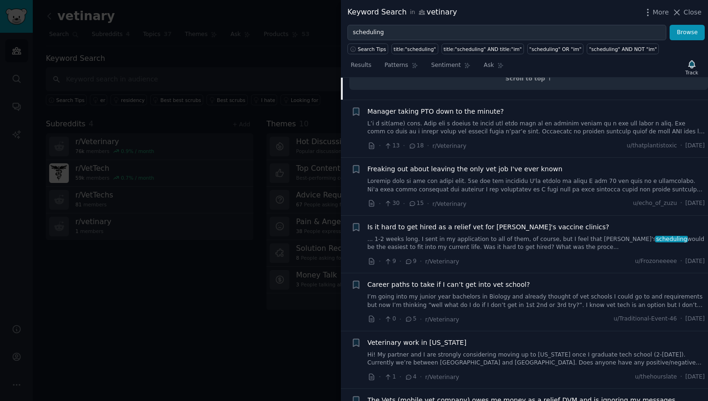
scroll to position [688, 0]
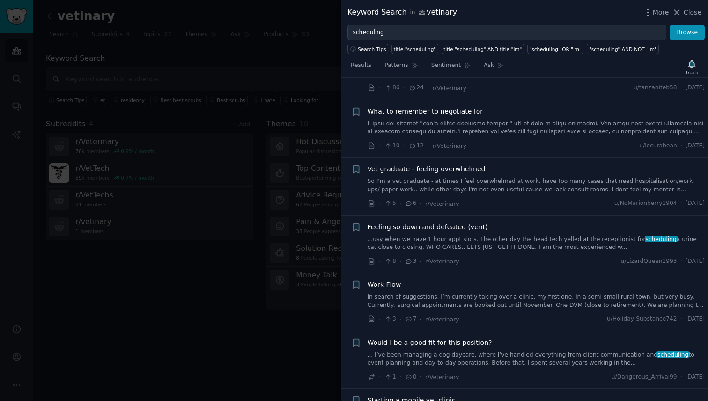
click at [501, 250] on link "...usy when we have 1 hour appt slots. The other day the head tech yelled at th…" at bounding box center [537, 244] width 338 height 16
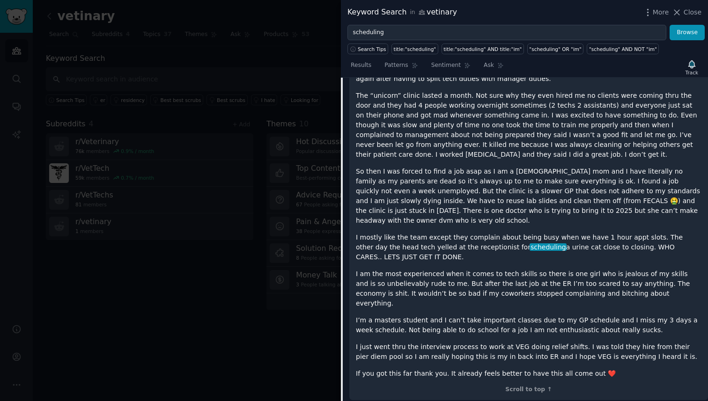
scroll to position [716, 0]
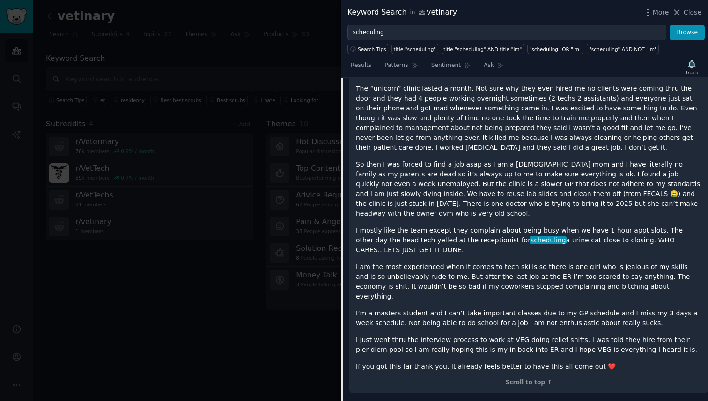
click at [219, 90] on div at bounding box center [354, 200] width 708 height 401
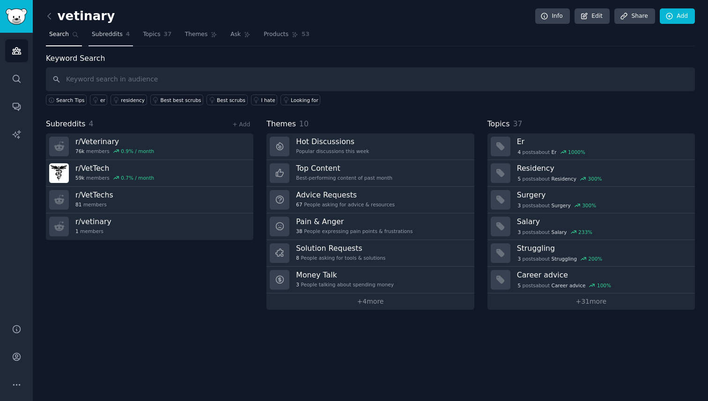
click at [122, 40] on link "Subreddits 4" at bounding box center [110, 36] width 44 height 19
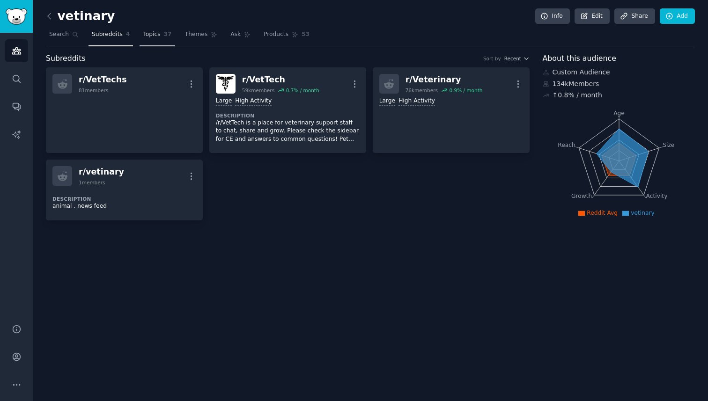
click at [153, 41] on link "Topics 37" at bounding box center [157, 36] width 35 height 19
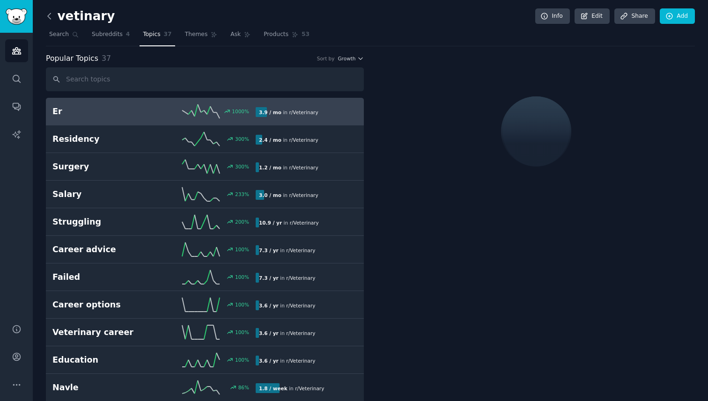
click at [54, 16] on icon at bounding box center [49, 16] width 10 height 10
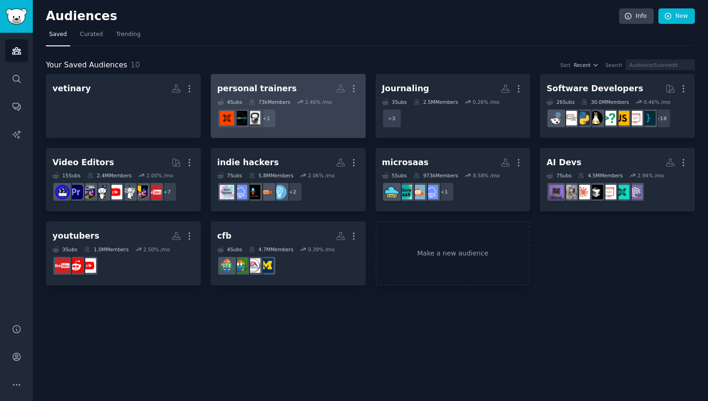
click at [316, 124] on dd "r/PersonalTrainersFORUM + 1" at bounding box center [288, 118] width 142 height 26
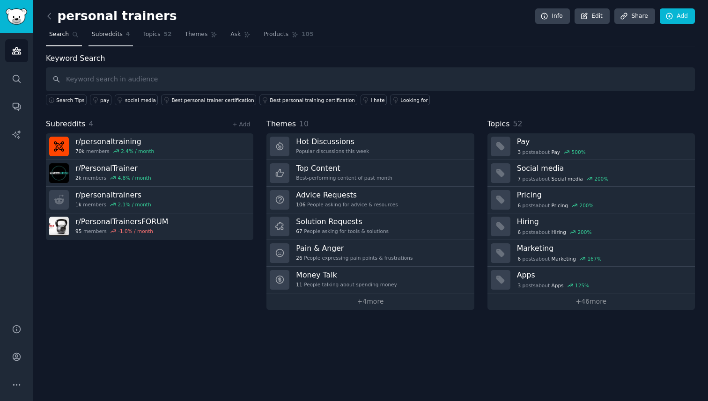
click at [126, 32] on span "4" at bounding box center [128, 34] width 4 height 8
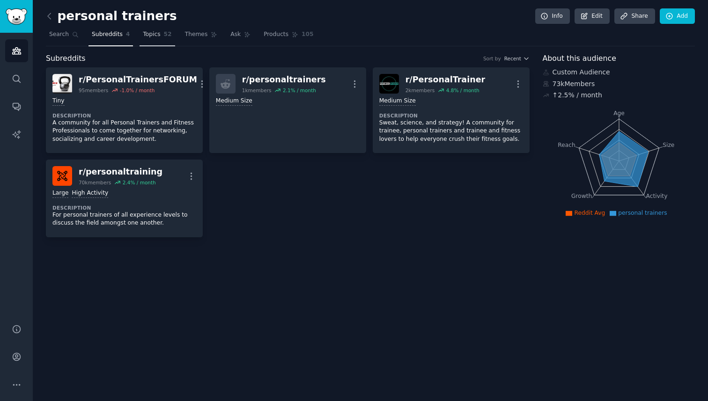
click at [160, 32] on link "Topics 52" at bounding box center [157, 36] width 35 height 19
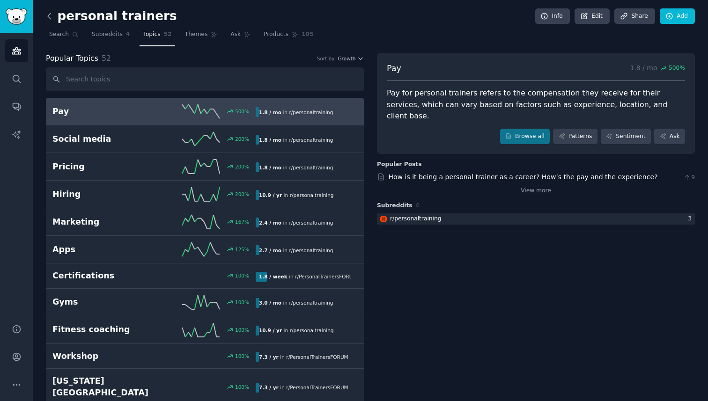
click at [52, 18] on icon at bounding box center [49, 16] width 10 height 10
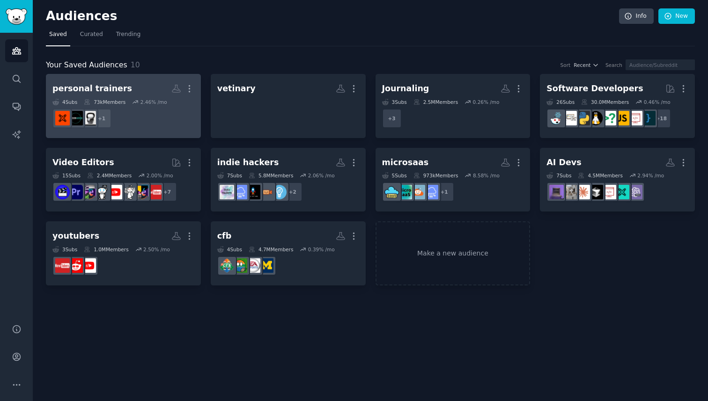
click at [127, 109] on dd "+ 1" at bounding box center [123, 118] width 142 height 26
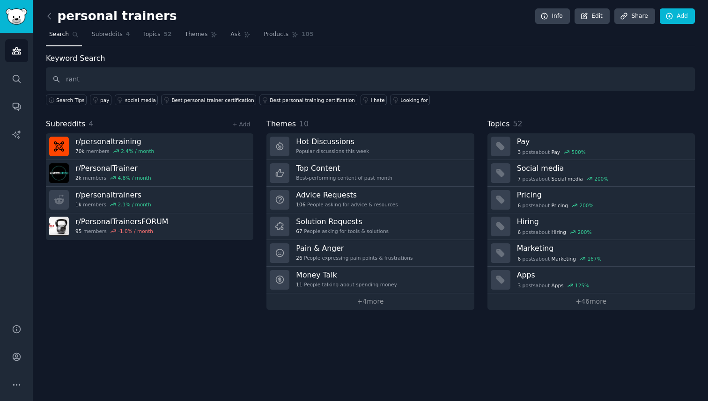
type input "rant"
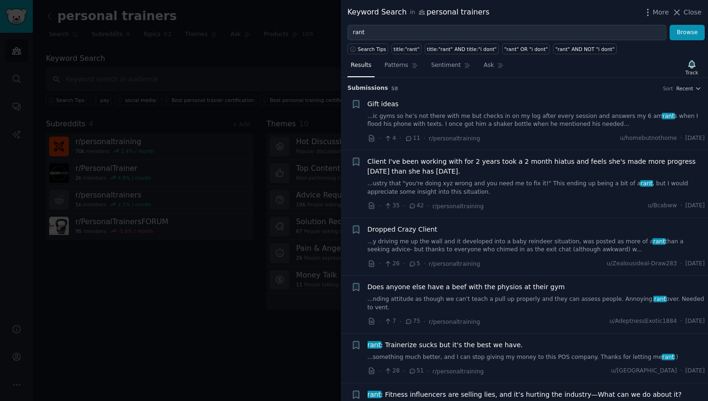
click at [417, 186] on link "...ustry that "you're doing xyz wrong and you need me to fix it!" This ending u…" at bounding box center [537, 188] width 338 height 16
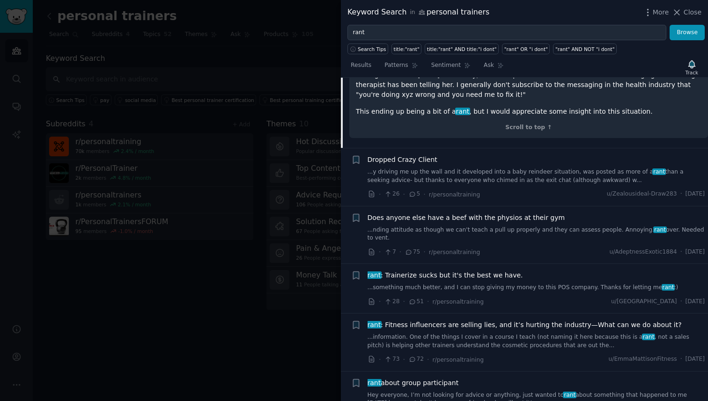
scroll to position [625, 0]
click at [457, 283] on link "...something much better, and I can stop giving my money to this POS company. T…" at bounding box center [537, 287] width 338 height 8
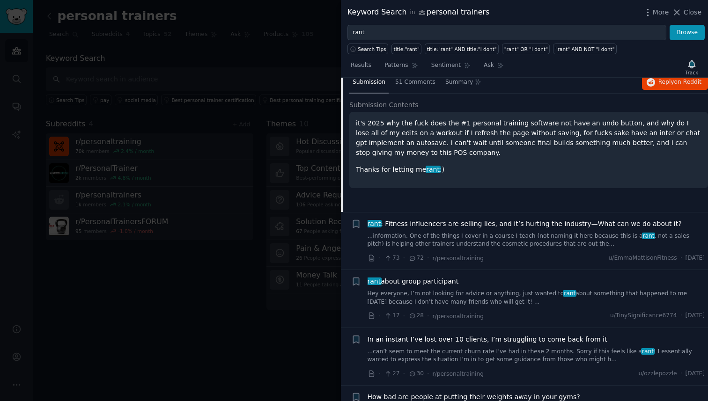
scroll to position [256, 0]
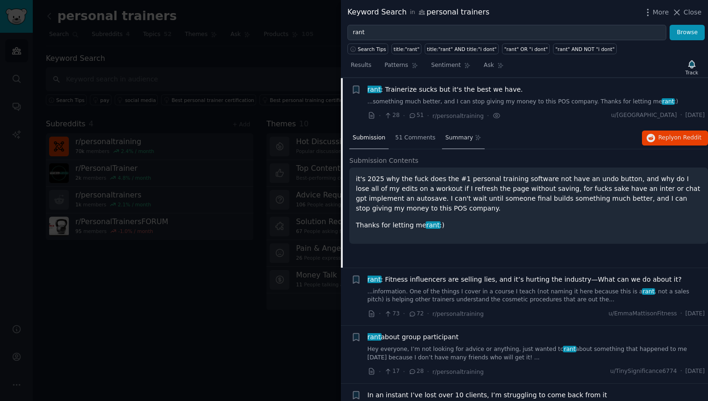
click at [451, 136] on span "Summary" at bounding box center [459, 138] width 28 height 8
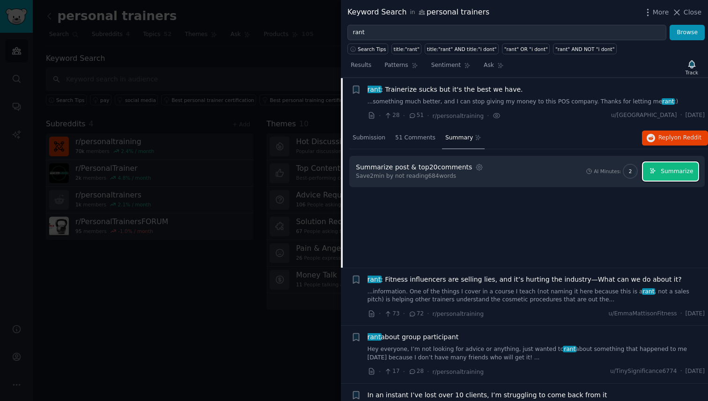
click at [680, 168] on span "Summarize" at bounding box center [677, 172] width 32 height 8
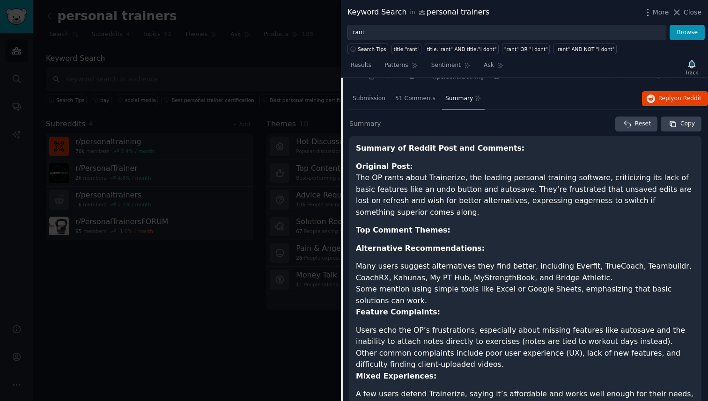
scroll to position [243, 0]
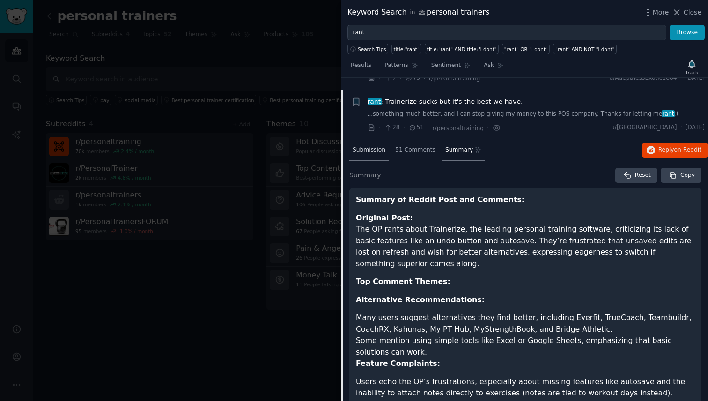
click at [366, 147] on span "Submission" at bounding box center [369, 150] width 33 height 8
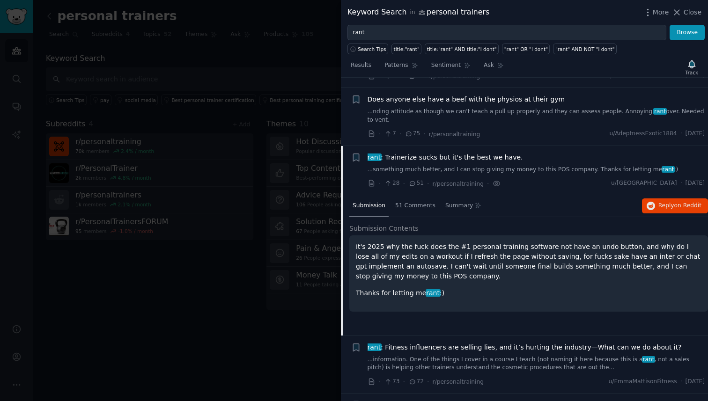
scroll to position [186, 0]
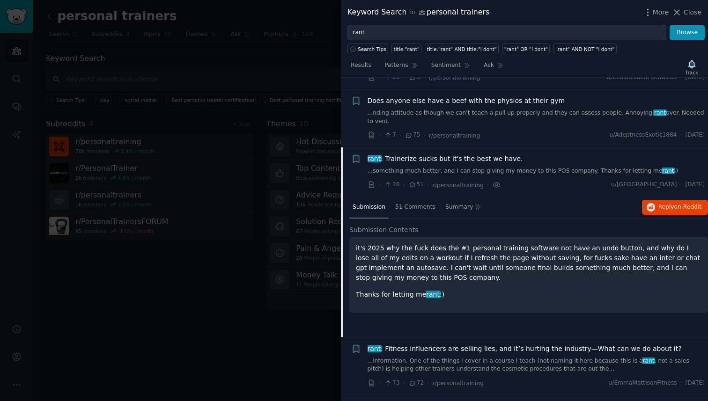
click at [565, 182] on div "· 28 · 51 · r/personaltraining · u/[GEOGRAPHIC_DATA] · [DATE]" at bounding box center [537, 185] width 338 height 10
click at [354, 160] on icon "button" at bounding box center [356, 158] width 6 height 7
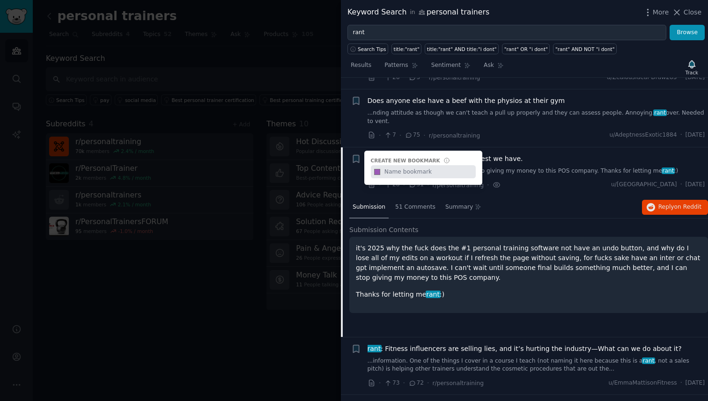
type input "R"
type input "Trainerize rants"
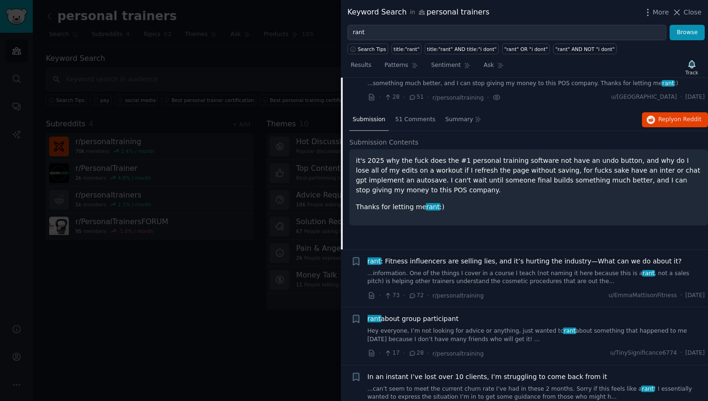
scroll to position [293, 0]
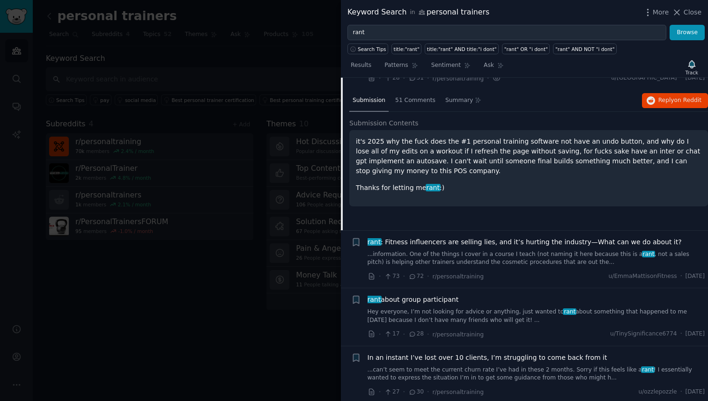
click at [474, 263] on link "...information. One of the things I cover in a course I teach (not naming it he…" at bounding box center [537, 259] width 338 height 16
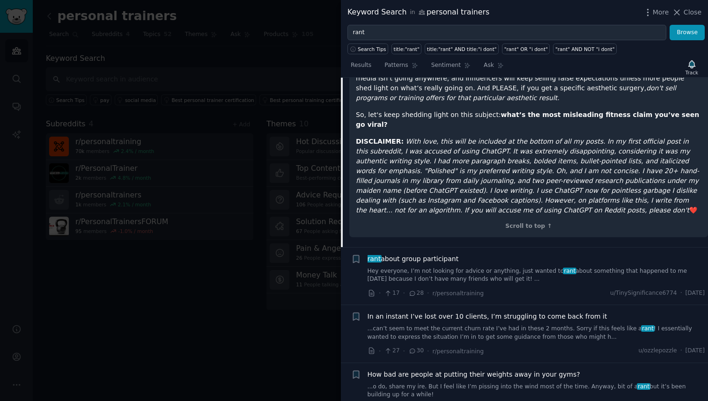
scroll to position [752, 0]
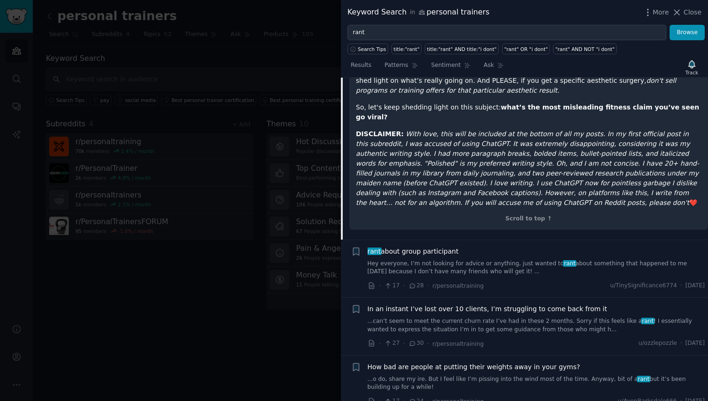
click at [531, 260] on link "Hey everyone, I’m not looking for advice or anything, just wanted to rant about…" at bounding box center [537, 268] width 338 height 16
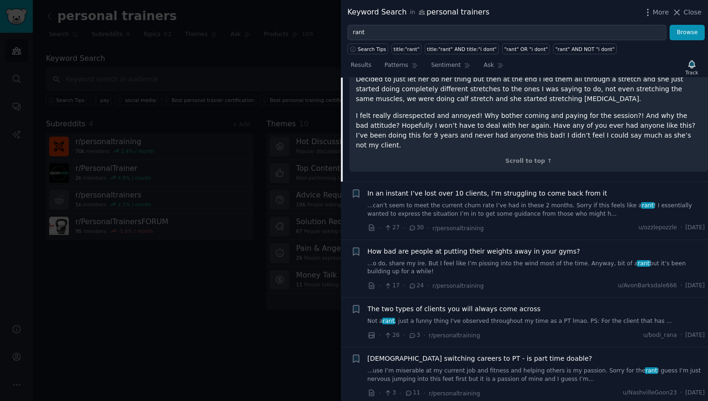
scroll to position [665, 0]
click at [546, 203] on link "...can’t seem to meet the current churn rate I’ve had in these 2 months. Sorry …" at bounding box center [537, 211] width 338 height 16
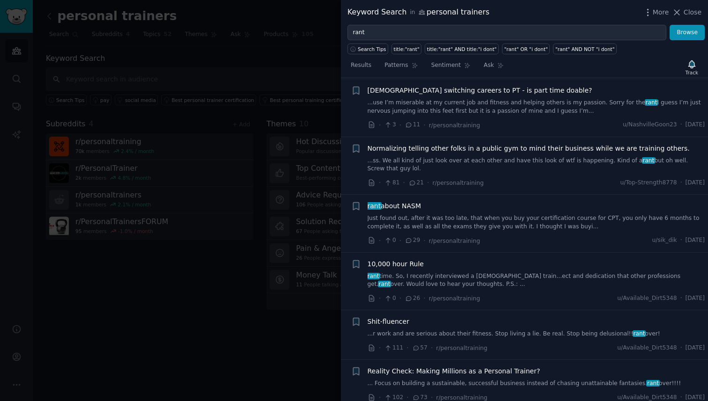
scroll to position [923, 0]
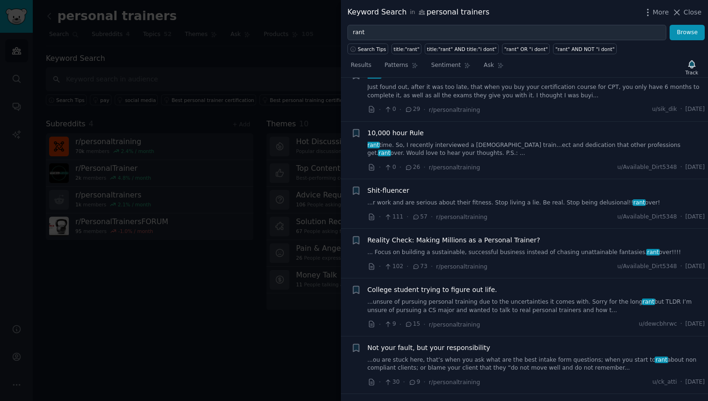
click at [509, 144] on link "rant time. So, I recently interviewed a [DEMOGRAPHIC_DATA] train...ect and dedi…" at bounding box center [537, 149] width 338 height 16
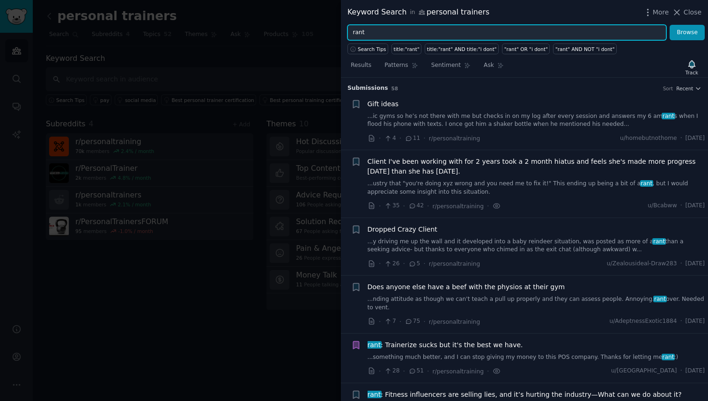
click at [422, 28] on input "rant" at bounding box center [506, 33] width 319 height 16
click at [670, 25] on button "Browse" at bounding box center [687, 33] width 35 height 16
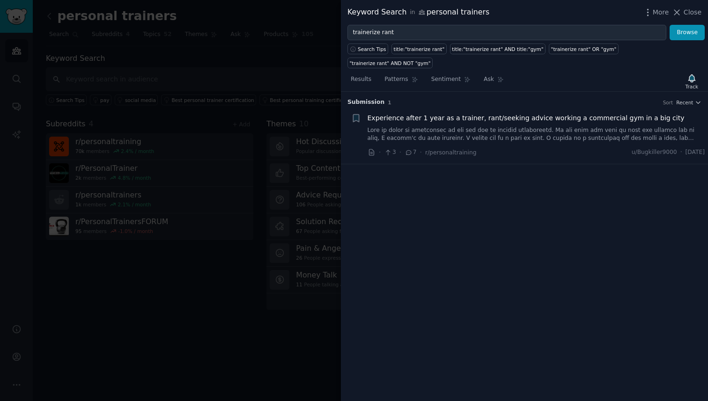
click at [499, 126] on link at bounding box center [537, 134] width 338 height 16
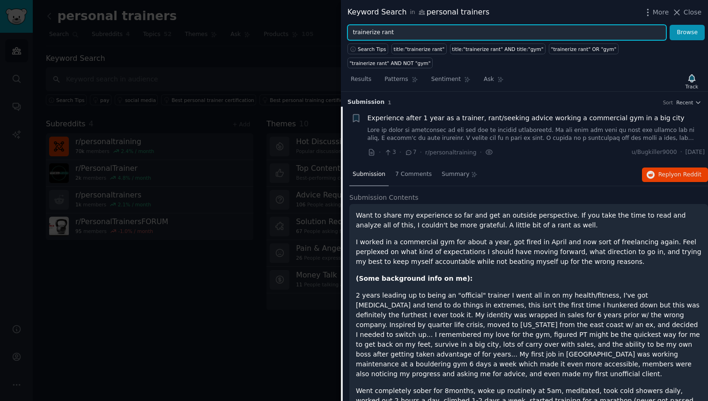
drag, startPoint x: 398, startPoint y: 35, endPoint x: 380, endPoint y: 35, distance: 17.8
click at [380, 35] on input "trainerize rant" at bounding box center [506, 33] width 319 height 16
type input "trainerize"
click at [670, 25] on button "Browse" at bounding box center [687, 33] width 35 height 16
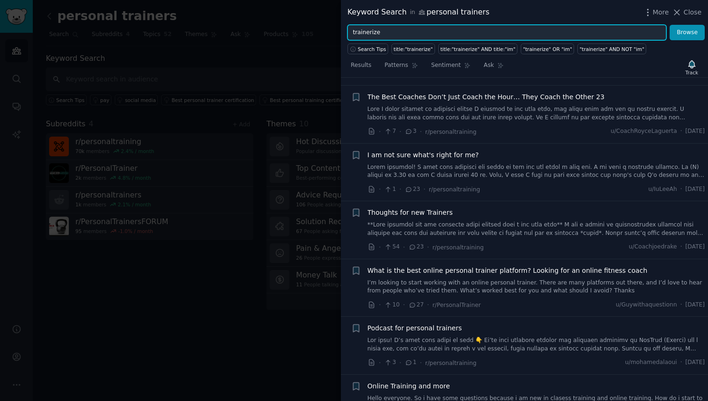
scroll to position [529, 0]
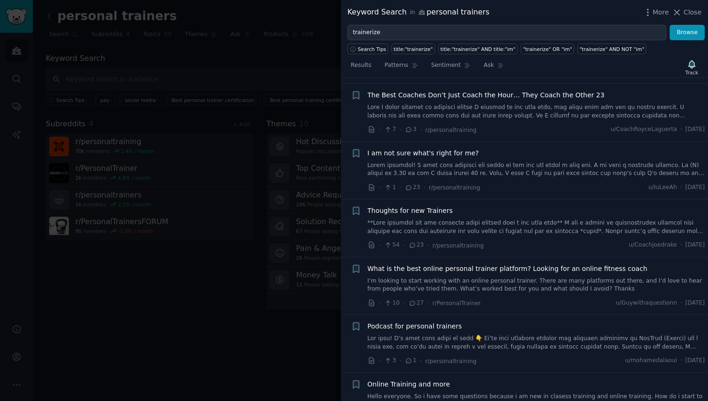
click at [520, 280] on link "I’m looking to start working with an online personal trainer. There are many pl…" at bounding box center [537, 285] width 338 height 16
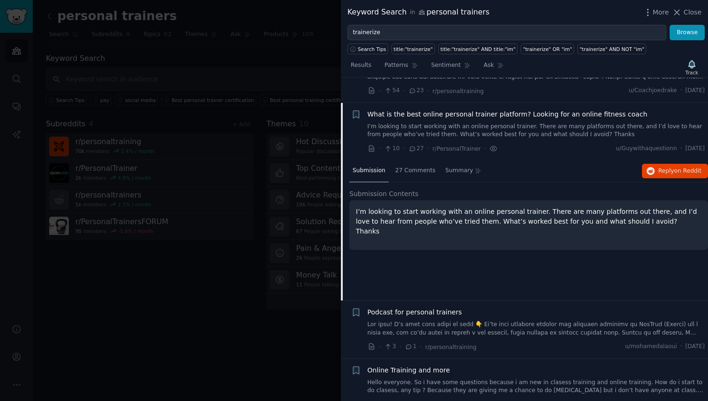
scroll to position [708, 0]
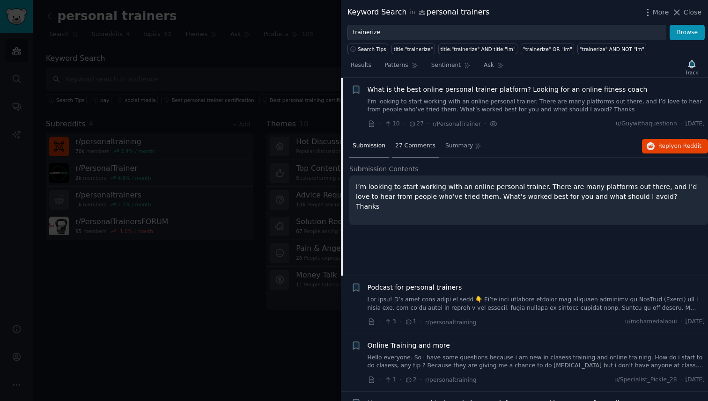
click at [417, 154] on div "27 Comments" at bounding box center [415, 146] width 47 height 22
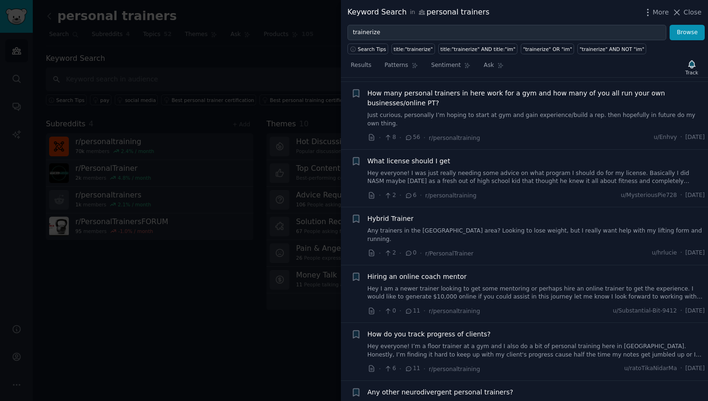
scroll to position [1314, 0]
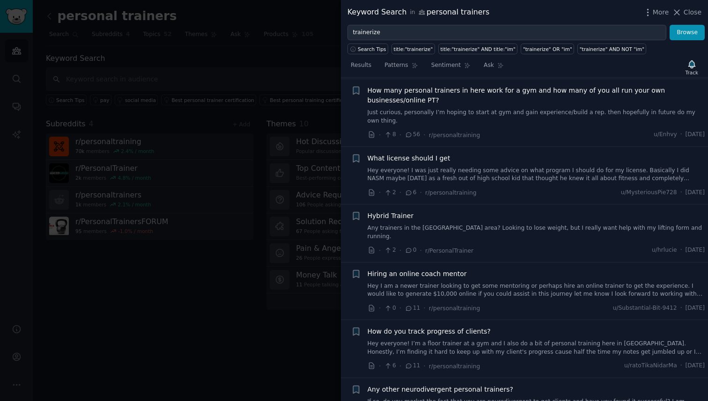
click at [479, 340] on link "Hey everyone! I’m a floor trainer at a gym and I also do a bit of personal trai…" at bounding box center [537, 348] width 338 height 16
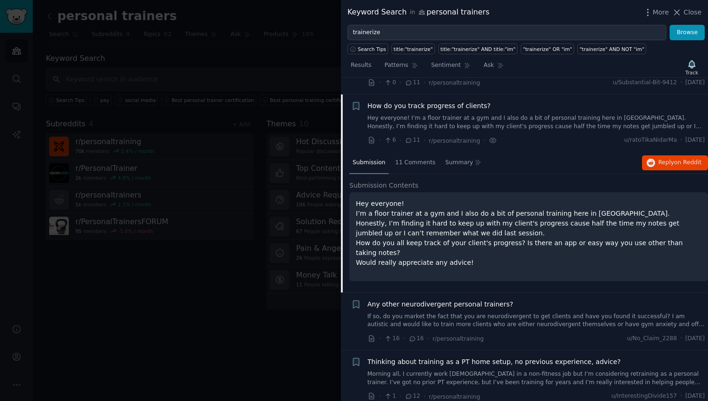
scroll to position [1107, 0]
click at [475, 199] on p "Hey everyone! I’m a floor trainer at a gym and I also do a bit of personal trai…" at bounding box center [529, 233] width 346 height 69
click at [408, 154] on div "11 Comments" at bounding box center [415, 163] width 47 height 22
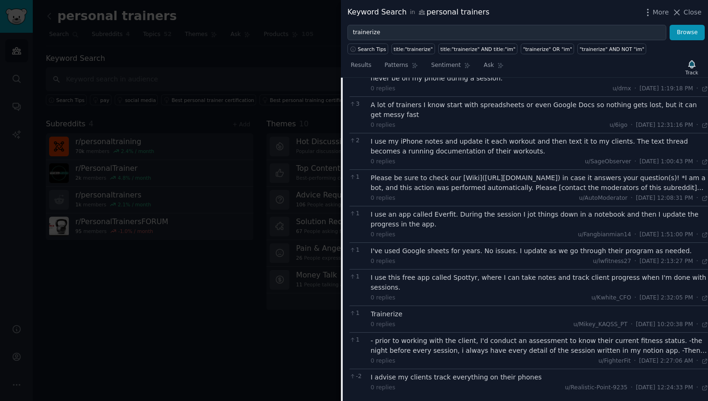
scroll to position [1241, 0]
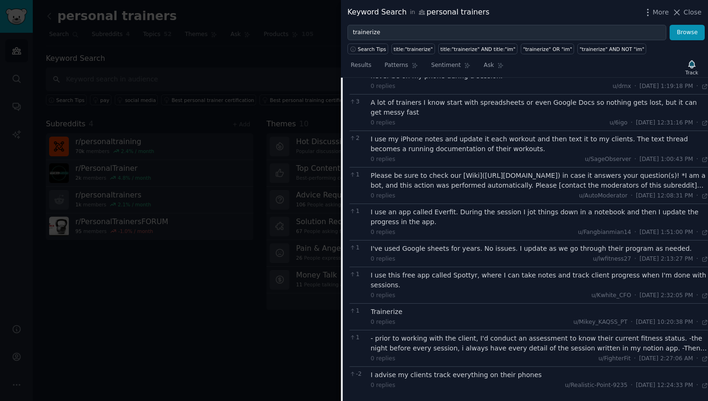
click at [265, 299] on div at bounding box center [354, 200] width 708 height 401
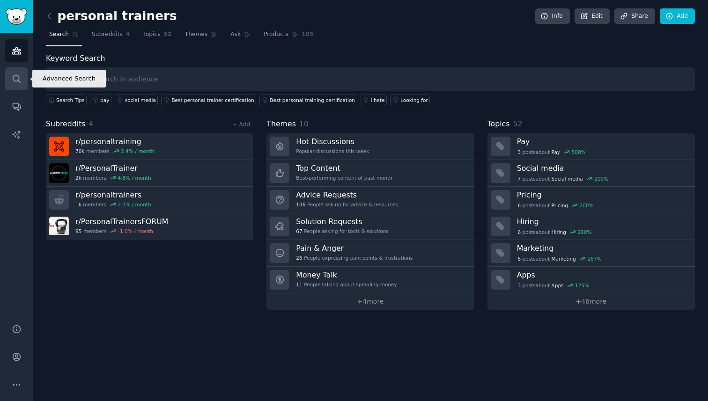
click at [18, 72] on link "Search" at bounding box center [16, 78] width 23 height 23
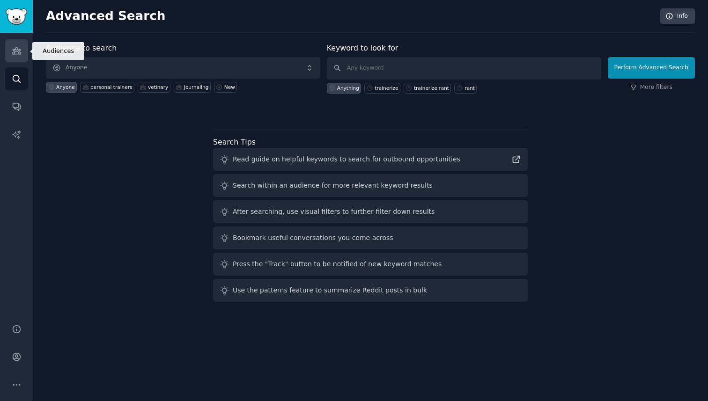
click at [24, 42] on link "Audiences" at bounding box center [16, 50] width 23 height 23
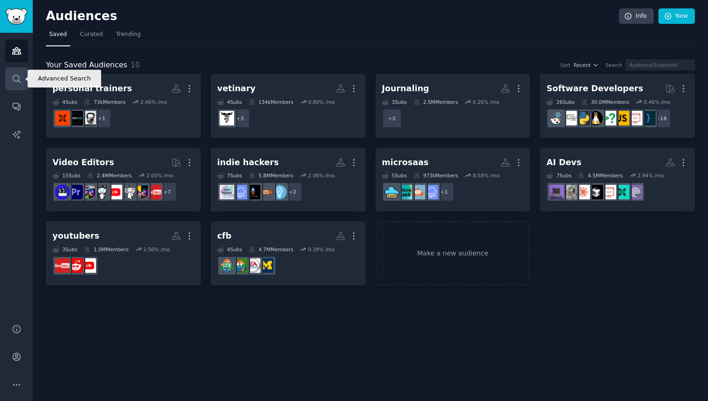
click at [20, 67] on link "Search" at bounding box center [16, 78] width 23 height 23
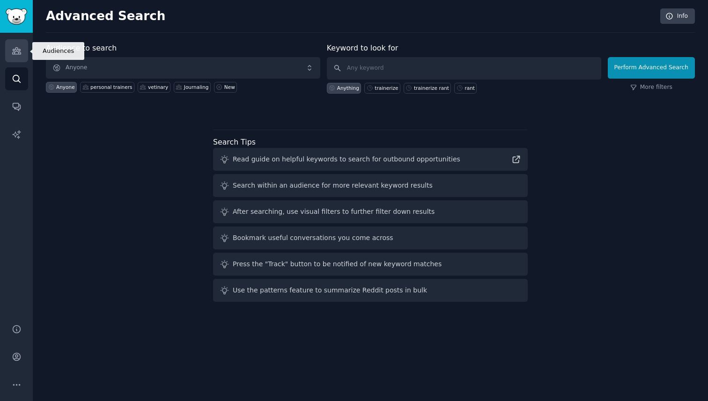
click at [17, 44] on link "Audiences" at bounding box center [16, 50] width 23 height 23
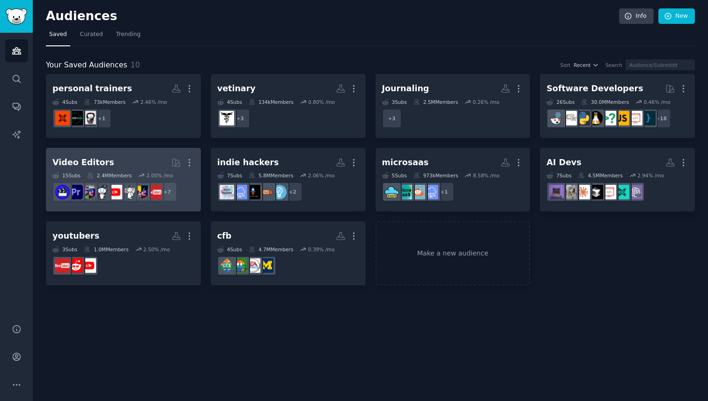
click at [145, 169] on h2 "Video Editors Curated by GummySearch More" at bounding box center [123, 163] width 142 height 16
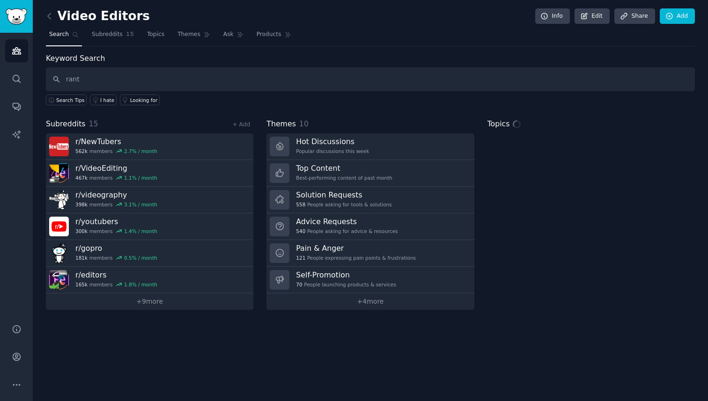
type input "rant"
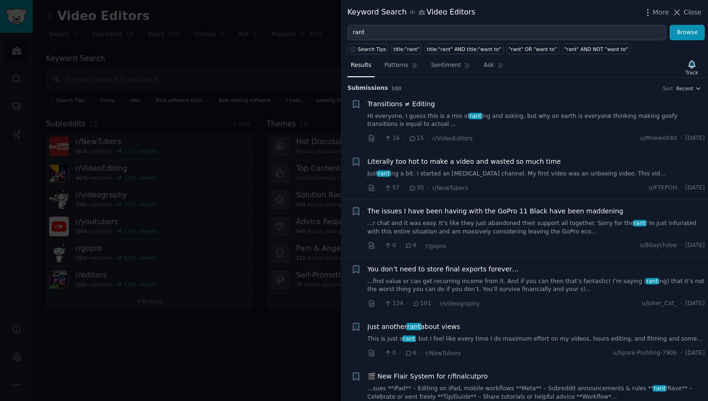
click at [502, 124] on link "Hi everyone, I guess this is a mix of rant ing and asking, but why on earth is …" at bounding box center [537, 120] width 338 height 16
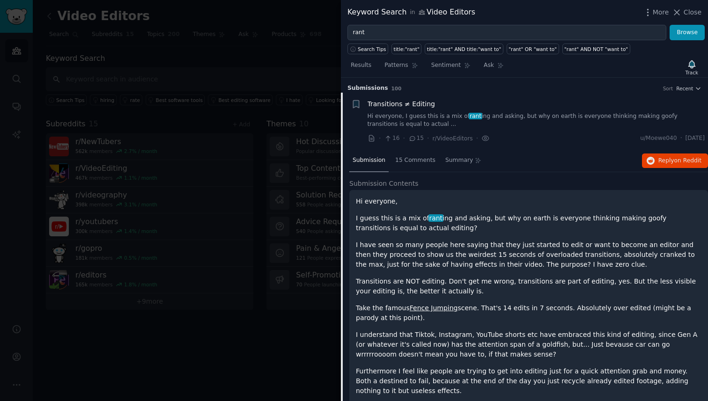
scroll to position [15, 0]
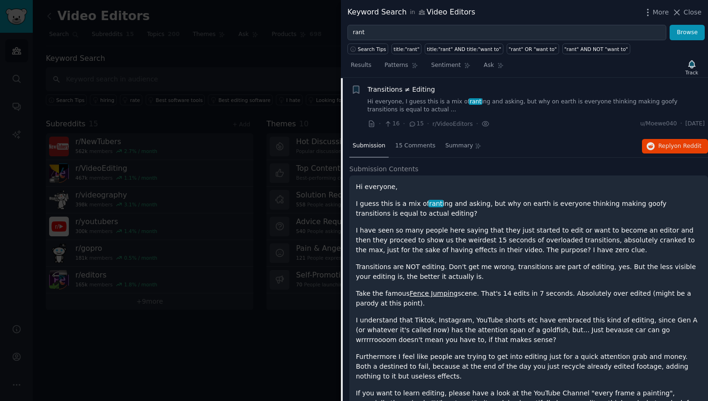
click at [548, 90] on div "Transitions ≠ Editing" at bounding box center [537, 90] width 338 height 10
click at [533, 101] on link "Hi everyone, I guess this is a mix of rant ing and asking, but why on earth is …" at bounding box center [537, 106] width 338 height 16
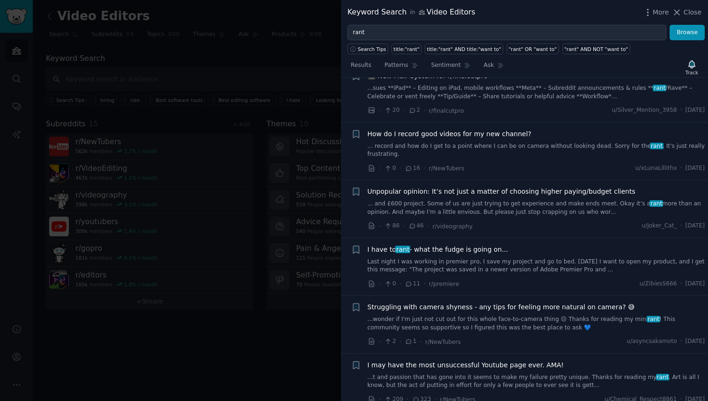
scroll to position [302, 0]
click at [487, 264] on link "Last night I was working in premier pro, I save my project and go to bed. [DATE…" at bounding box center [537, 265] width 338 height 16
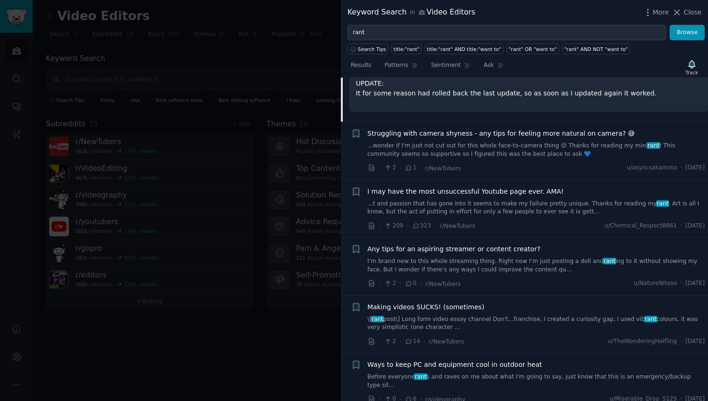
scroll to position [632, 0]
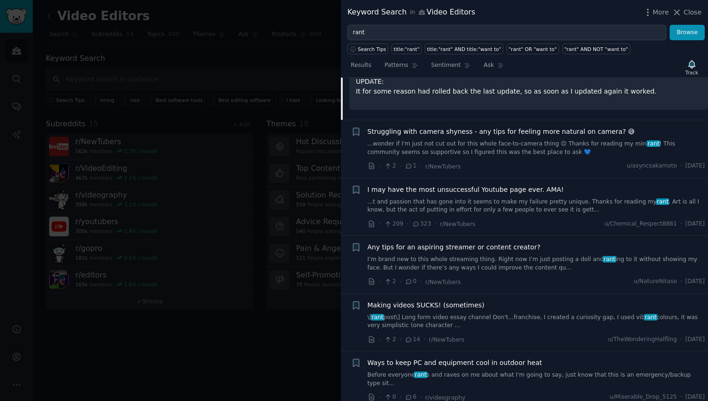
click at [493, 207] on link "...t and passion that has gone into it seems to make my failure pretty unique. …" at bounding box center [537, 206] width 338 height 16
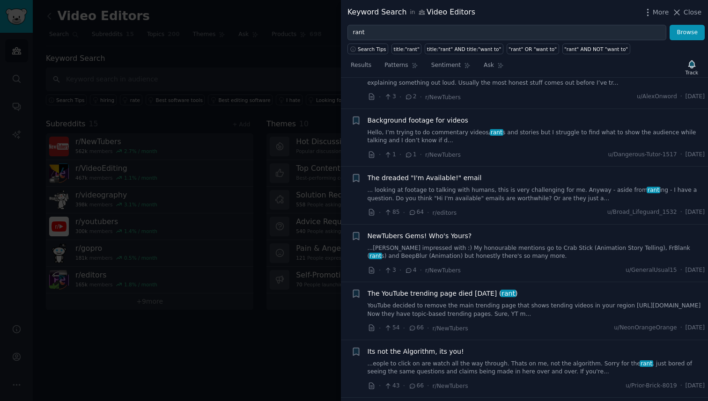
scroll to position [1314, 0]
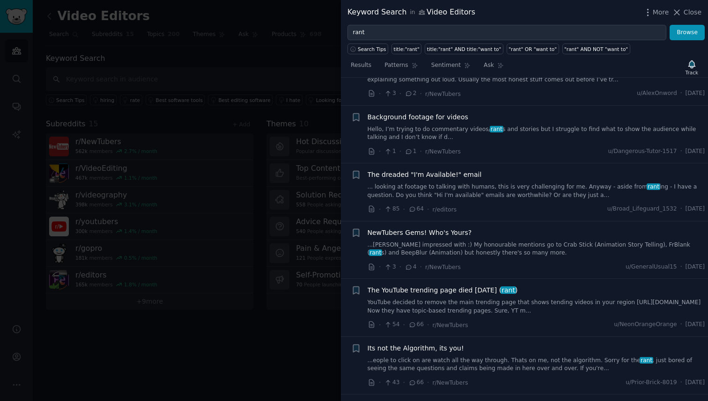
click at [197, 331] on div at bounding box center [354, 200] width 708 height 401
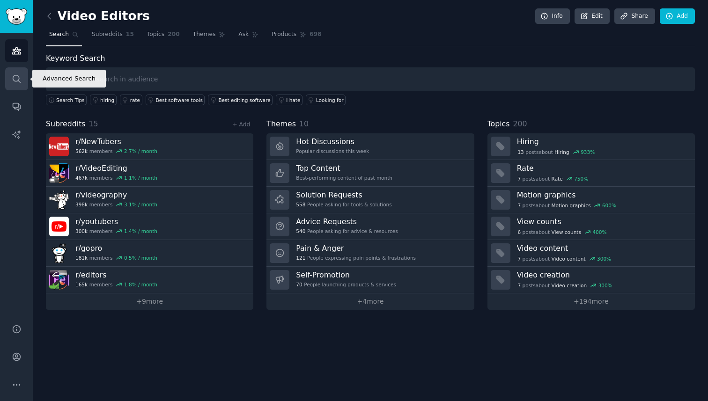
click at [17, 68] on link "Search" at bounding box center [16, 78] width 23 height 23
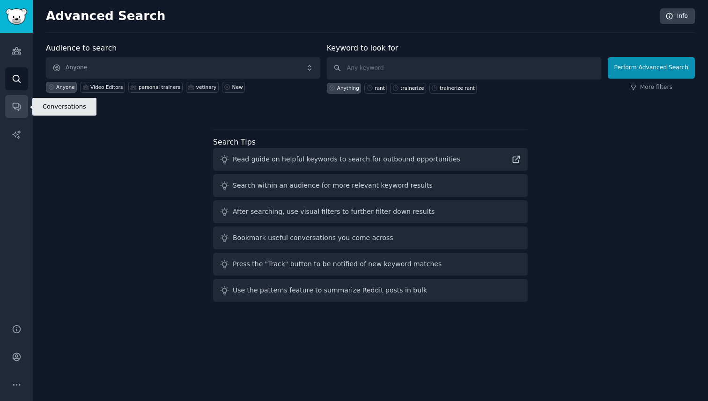
click at [14, 102] on icon "Sidebar" at bounding box center [17, 107] width 10 height 10
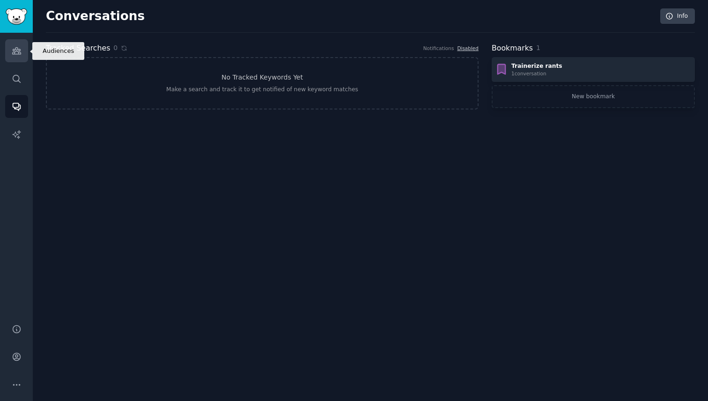
click at [16, 58] on link "Audiences" at bounding box center [16, 50] width 23 height 23
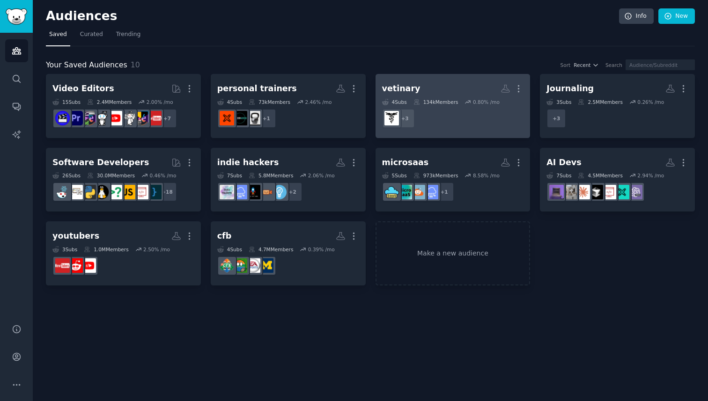
click at [463, 105] on dd "+ 3" at bounding box center [453, 118] width 142 height 26
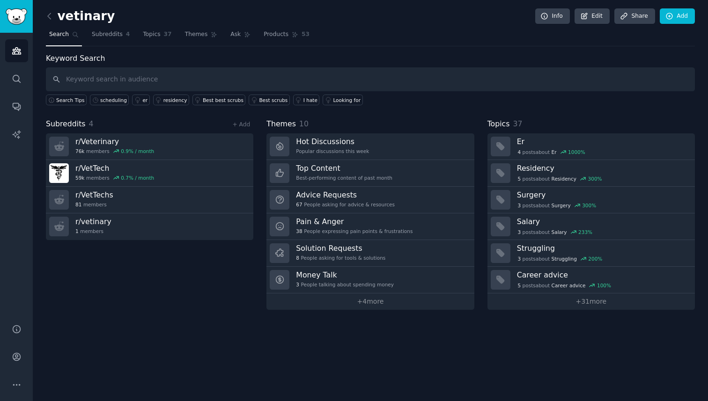
click at [125, 78] on input "text" at bounding box center [370, 79] width 649 height 24
type input "rants"
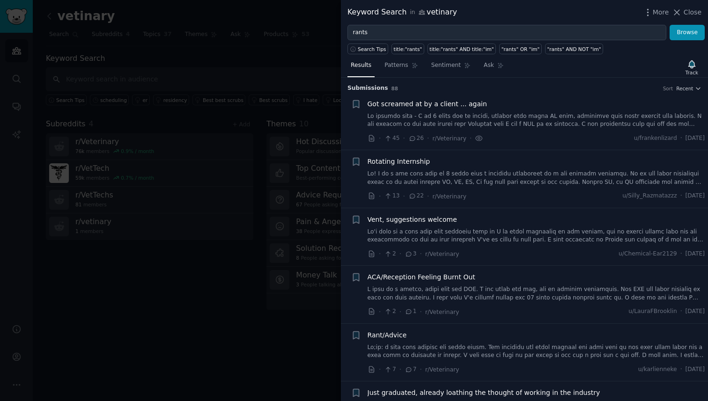
click at [491, 180] on link at bounding box center [537, 178] width 338 height 16
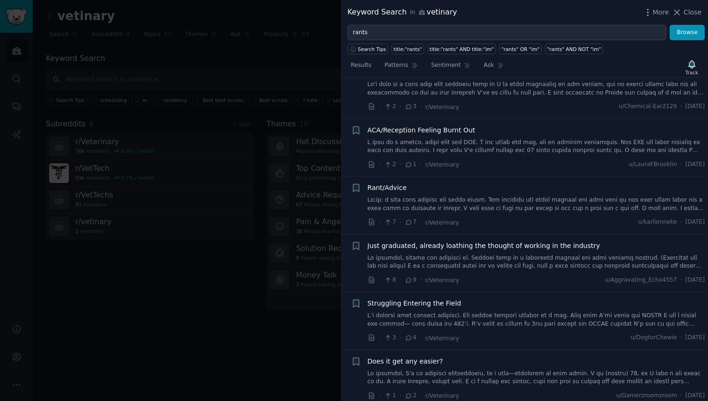
scroll to position [501, 0]
click at [473, 195] on link at bounding box center [537, 203] width 338 height 16
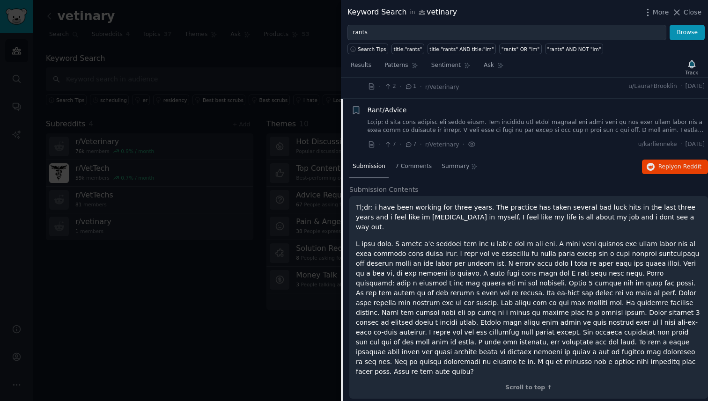
scroll to position [246, 0]
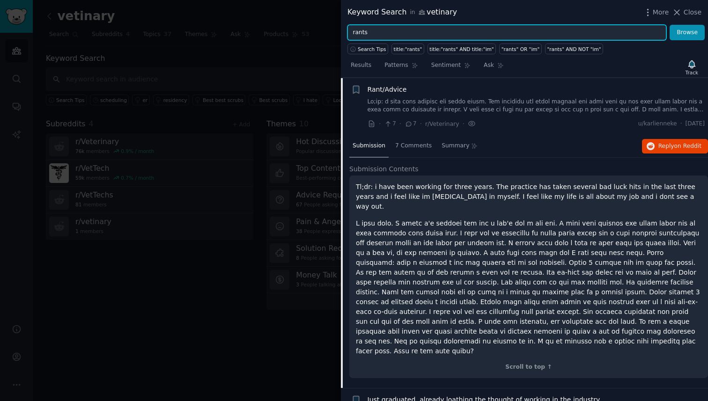
click at [412, 31] on input "rants" at bounding box center [506, 33] width 319 height 16
click at [670, 25] on button "Browse" at bounding box center [687, 33] width 35 height 16
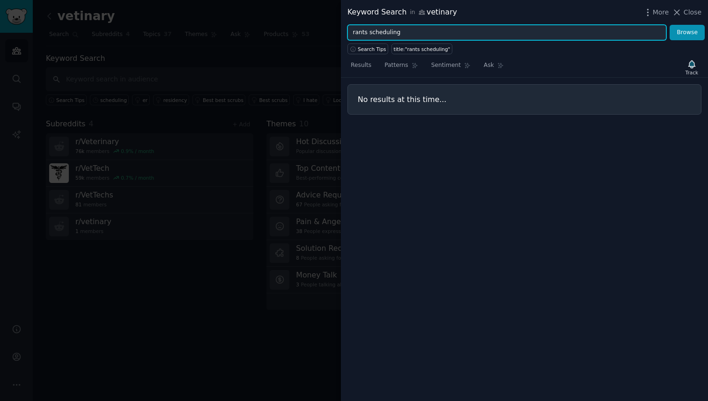
drag, startPoint x: 367, startPoint y: 34, endPoint x: 336, endPoint y: 34, distance: 31.4
click at [336, 34] on div "Keyword Search in vetinary More Close rants scheduling Browse Search Tips title…" at bounding box center [354, 200] width 708 height 401
type input "scheduling"
click at [670, 25] on button "Browse" at bounding box center [687, 33] width 35 height 16
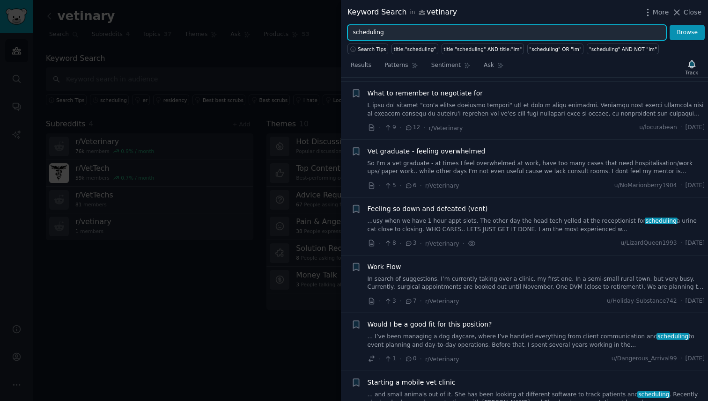
scroll to position [424, 0]
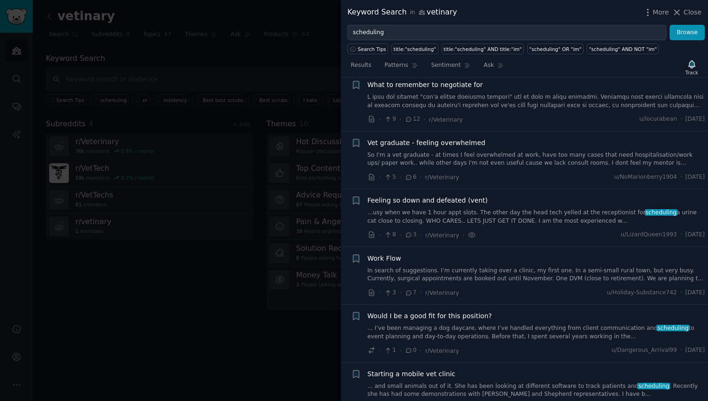
click at [502, 275] on link "In search of suggestions. I’m currently taking over a clinic, my first one. In …" at bounding box center [537, 275] width 338 height 16
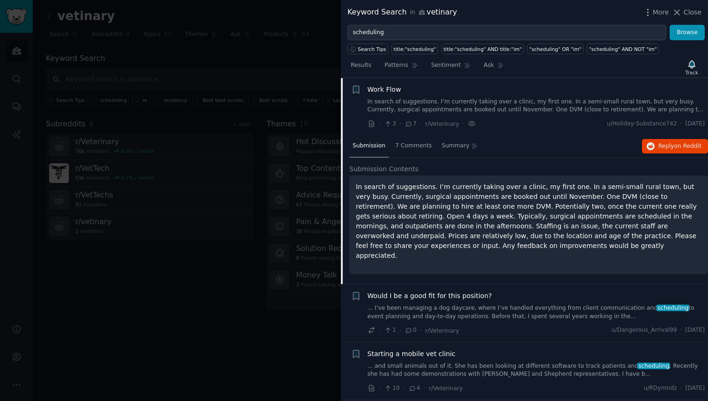
scroll to position [603, 0]
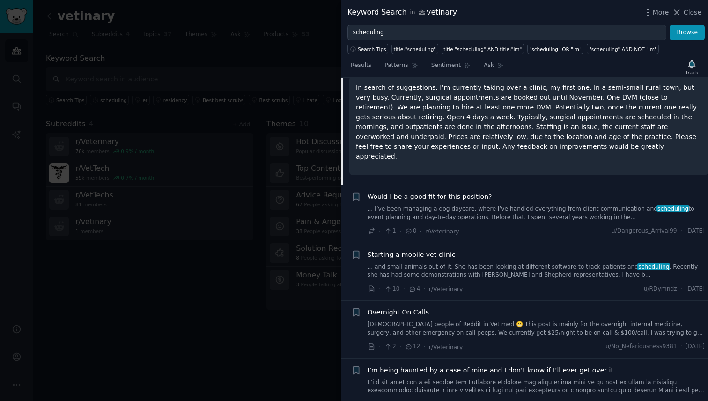
click at [498, 268] on link "... and small animals out of it. She has been looking at different software to …" at bounding box center [537, 271] width 338 height 16
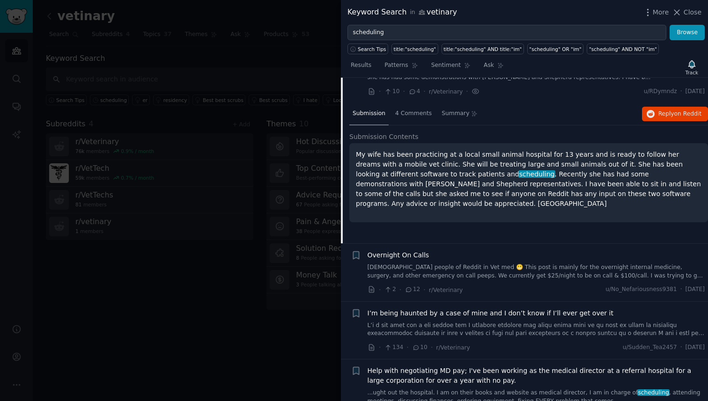
scroll to position [741, 0]
